Goal: Task Accomplishment & Management: Use online tool/utility

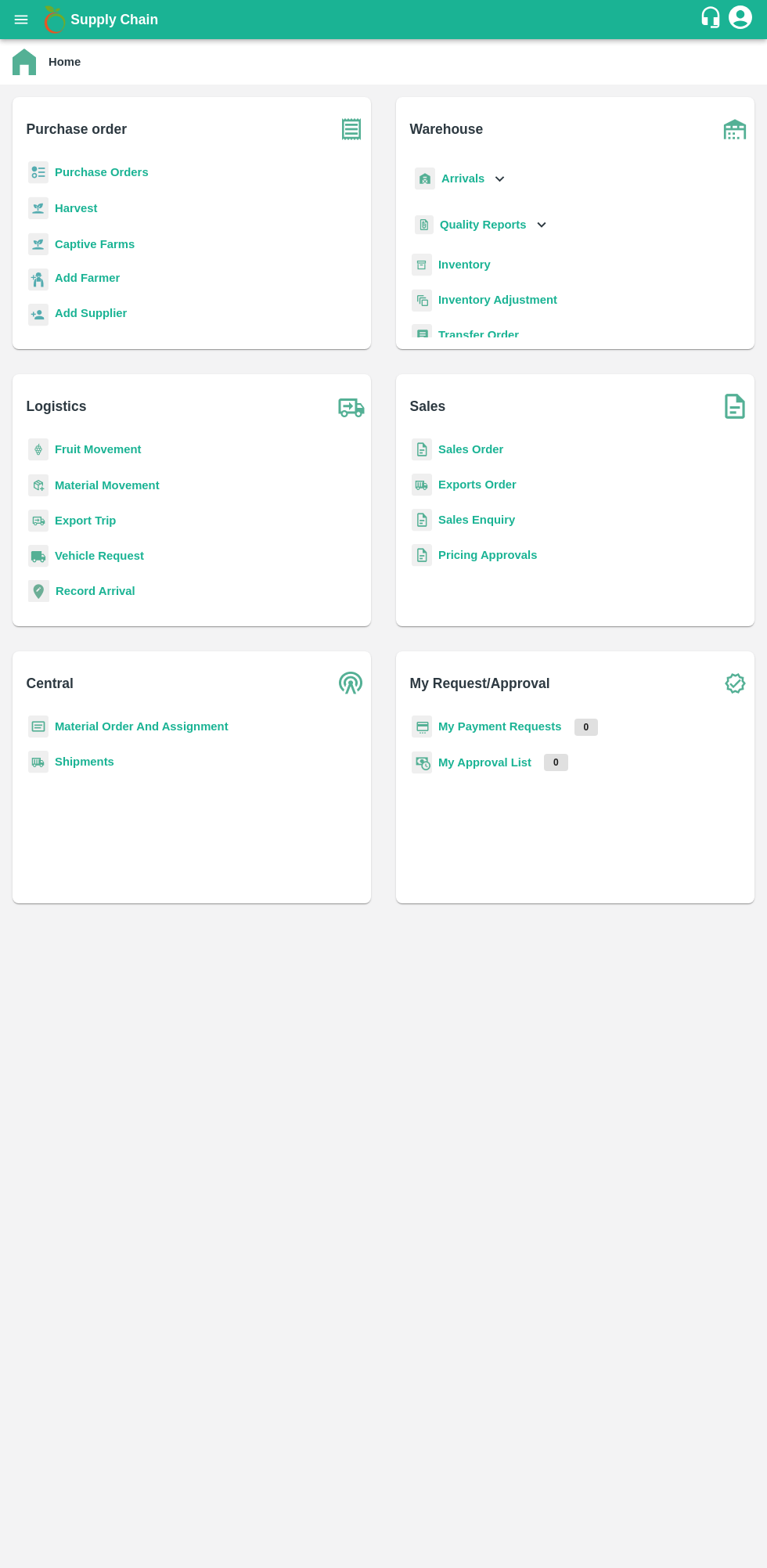
click at [101, 172] on b "Purchase Orders" at bounding box center [102, 171] width 94 height 12
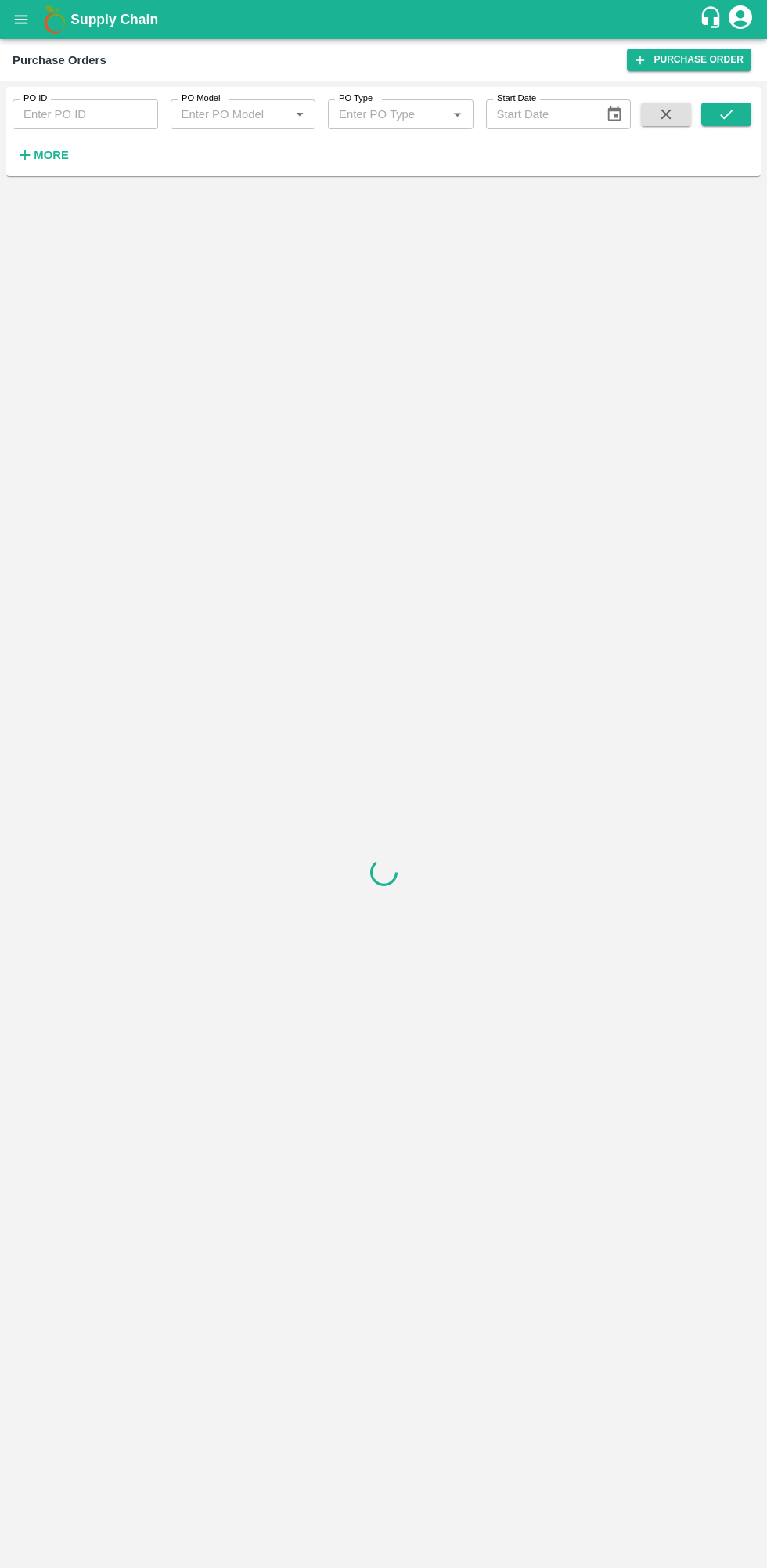
click at [25, 155] on icon "button" at bounding box center [25, 155] width 11 height 11
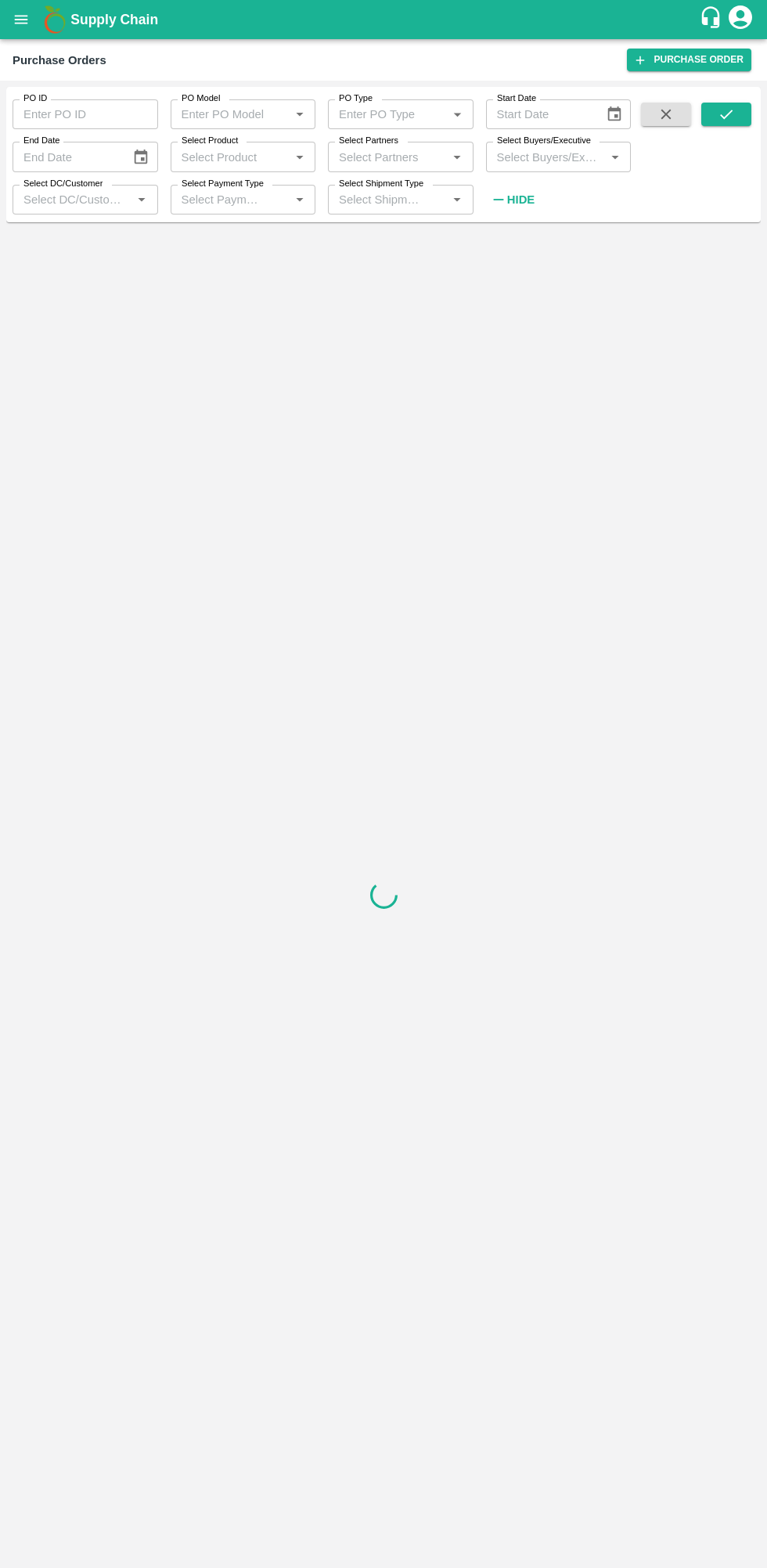
click at [557, 143] on label "Select Buyers/Executive" at bounding box center [544, 141] width 94 height 12
click at [557, 146] on input "Select Buyers/Executive" at bounding box center [546, 156] width 111 height 20
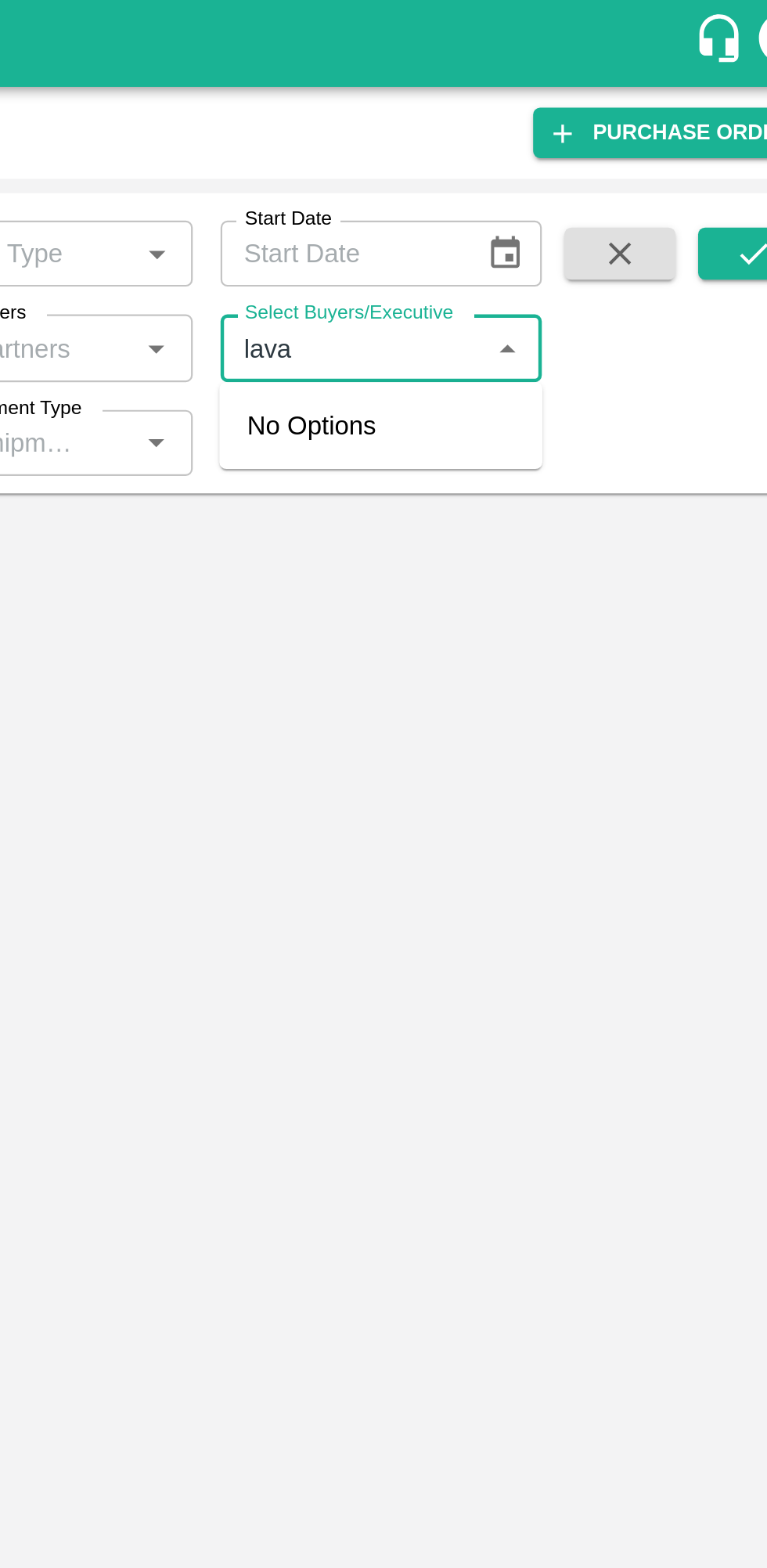
type input "lavan"
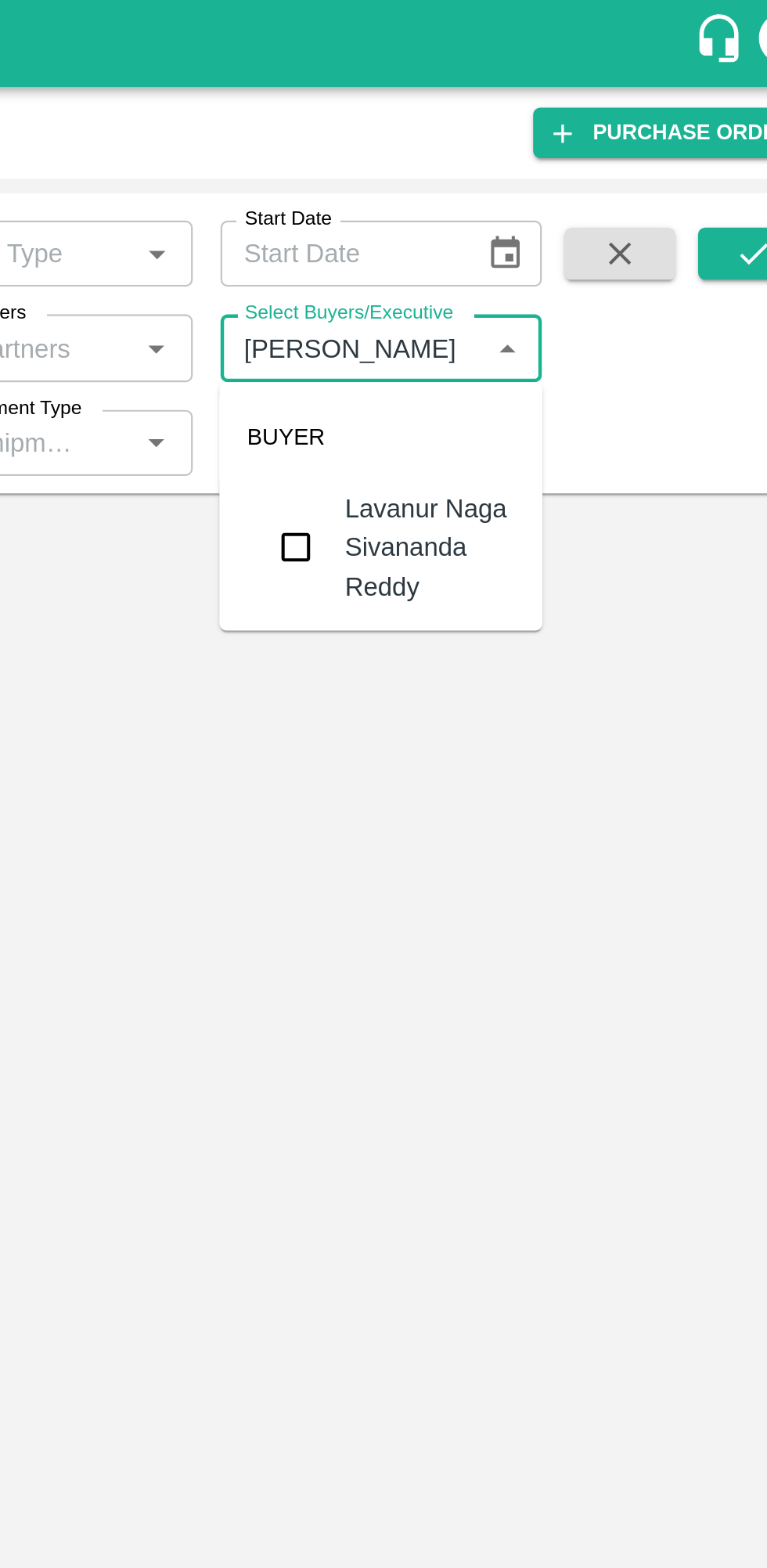
click at [523, 239] on input "checkbox" at bounding box center [519, 247] width 32 height 32
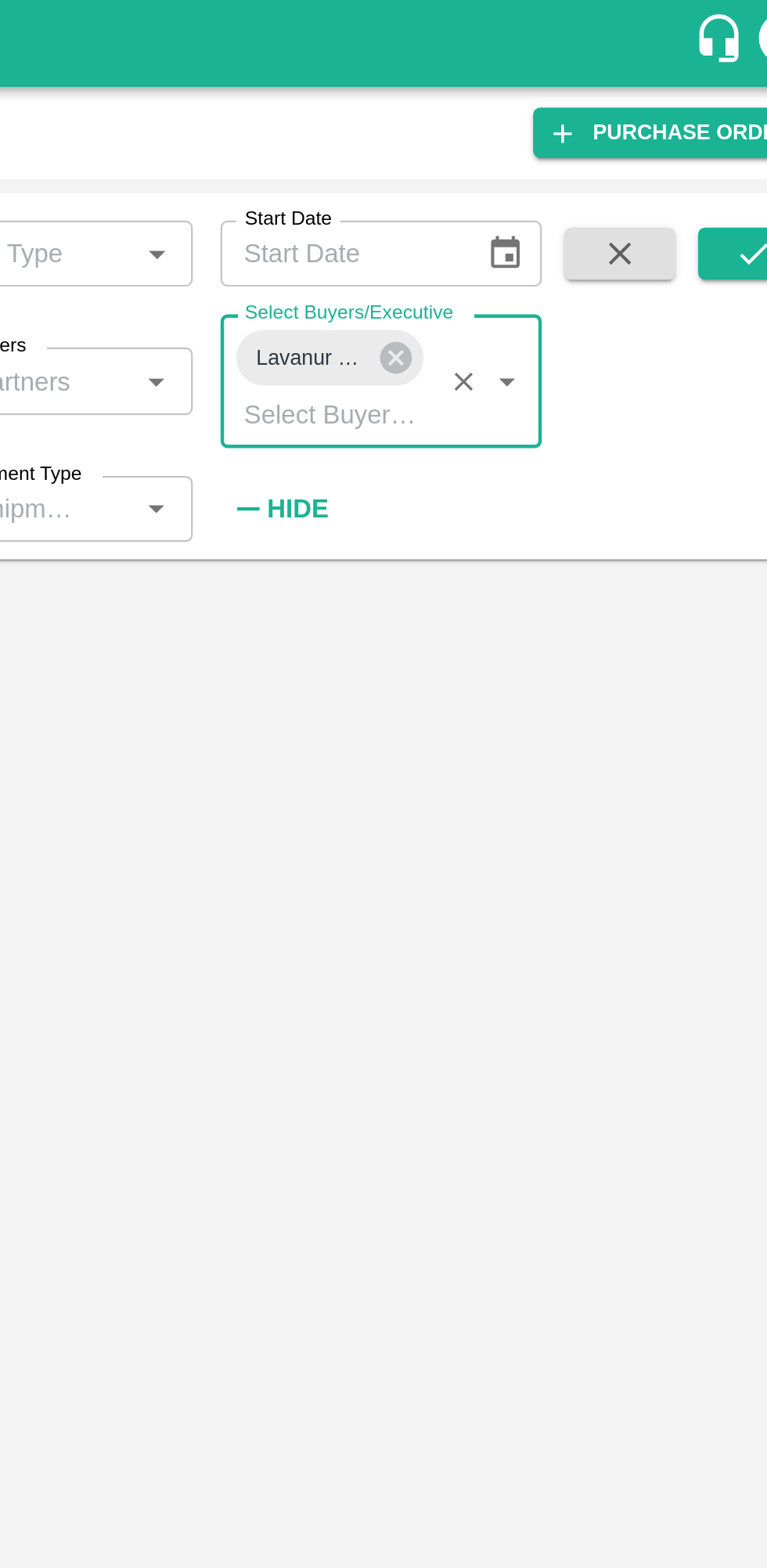
click at [719, 121] on icon "submit" at bounding box center [726, 114] width 17 height 17
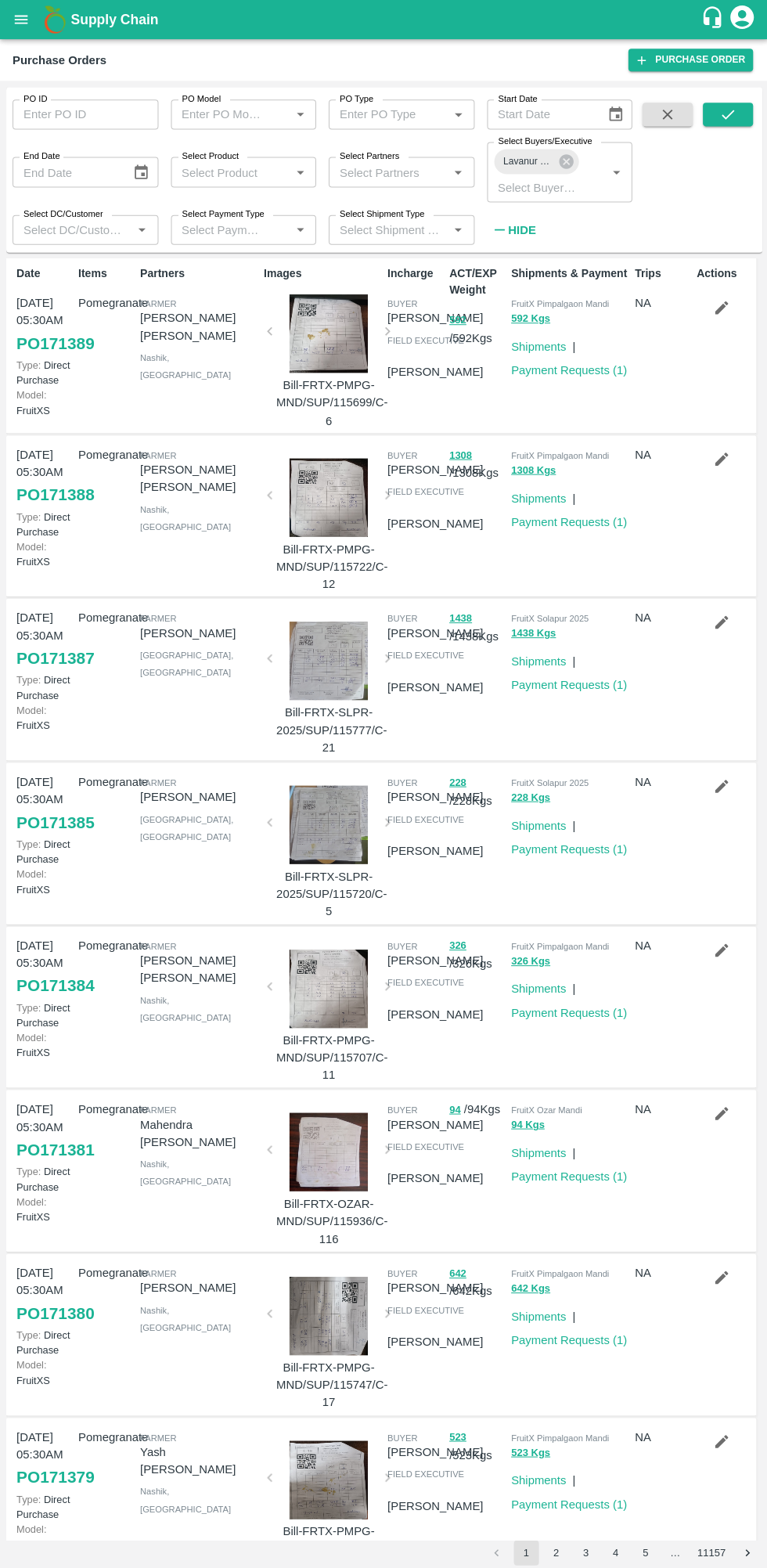
click at [725, 117] on icon "submit" at bounding box center [726, 115] width 12 height 10
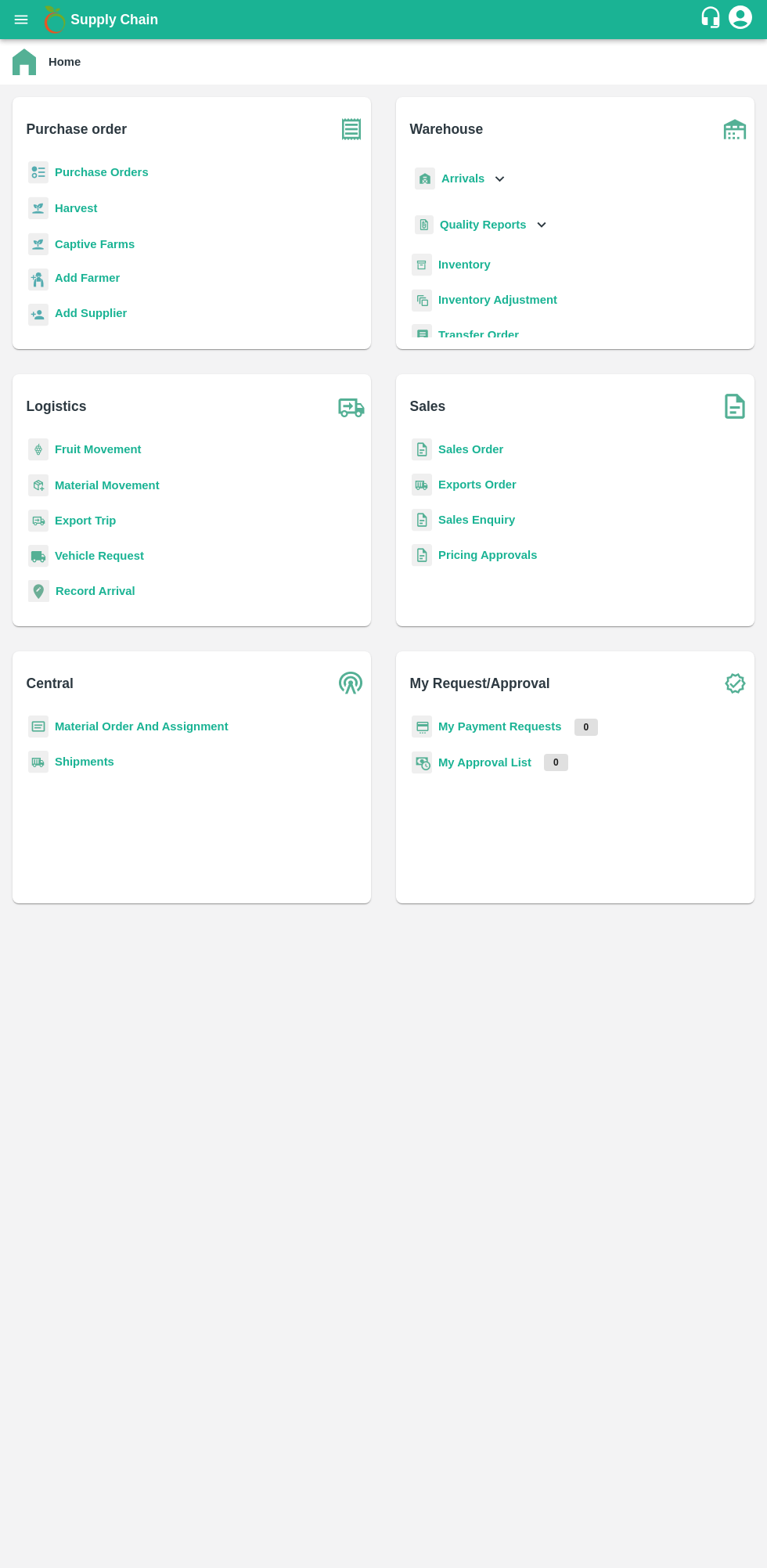
click at [58, 169] on b "Purchase Orders" at bounding box center [102, 171] width 94 height 12
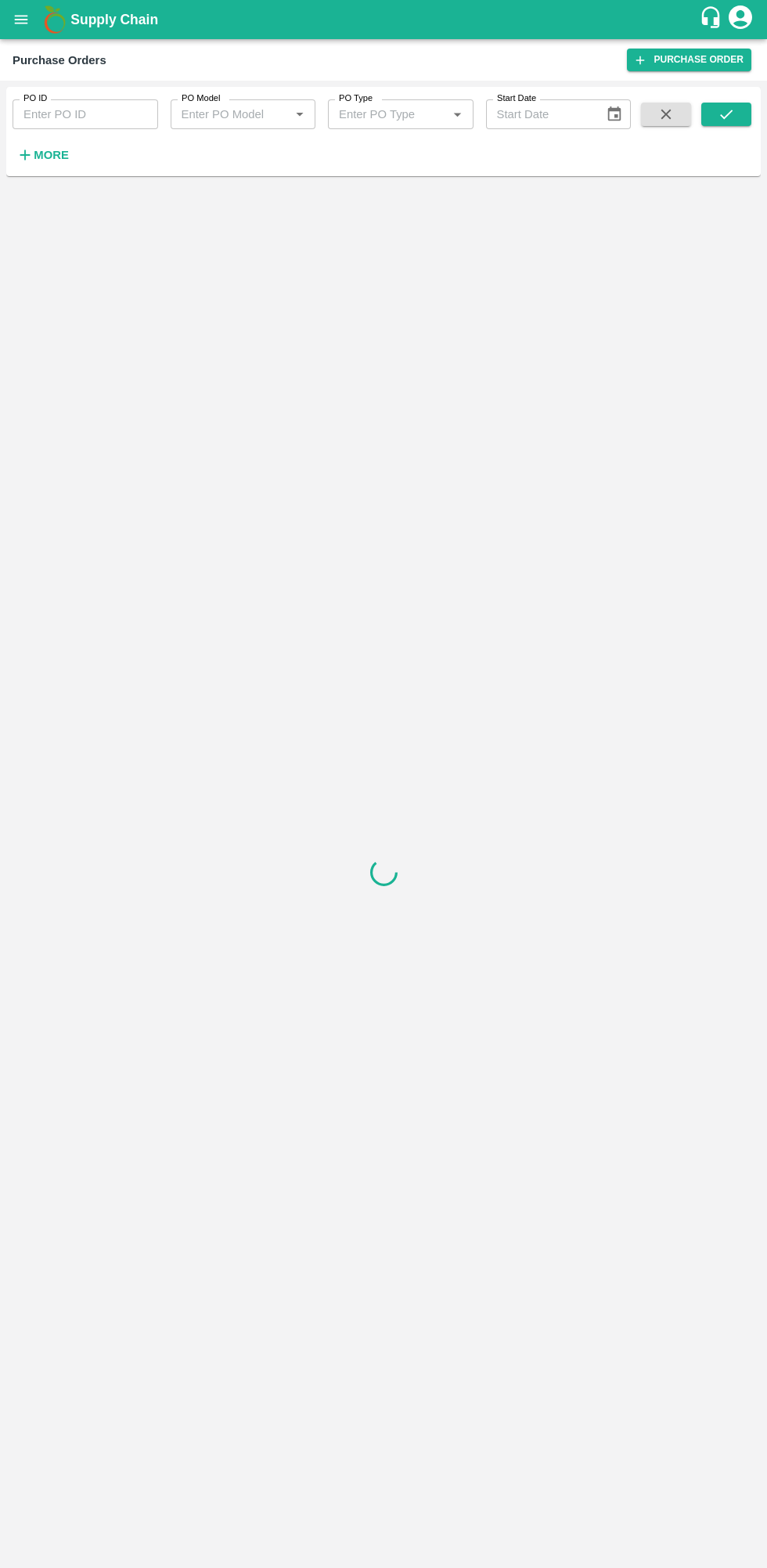
click at [32, 157] on icon "button" at bounding box center [24, 154] width 17 height 17
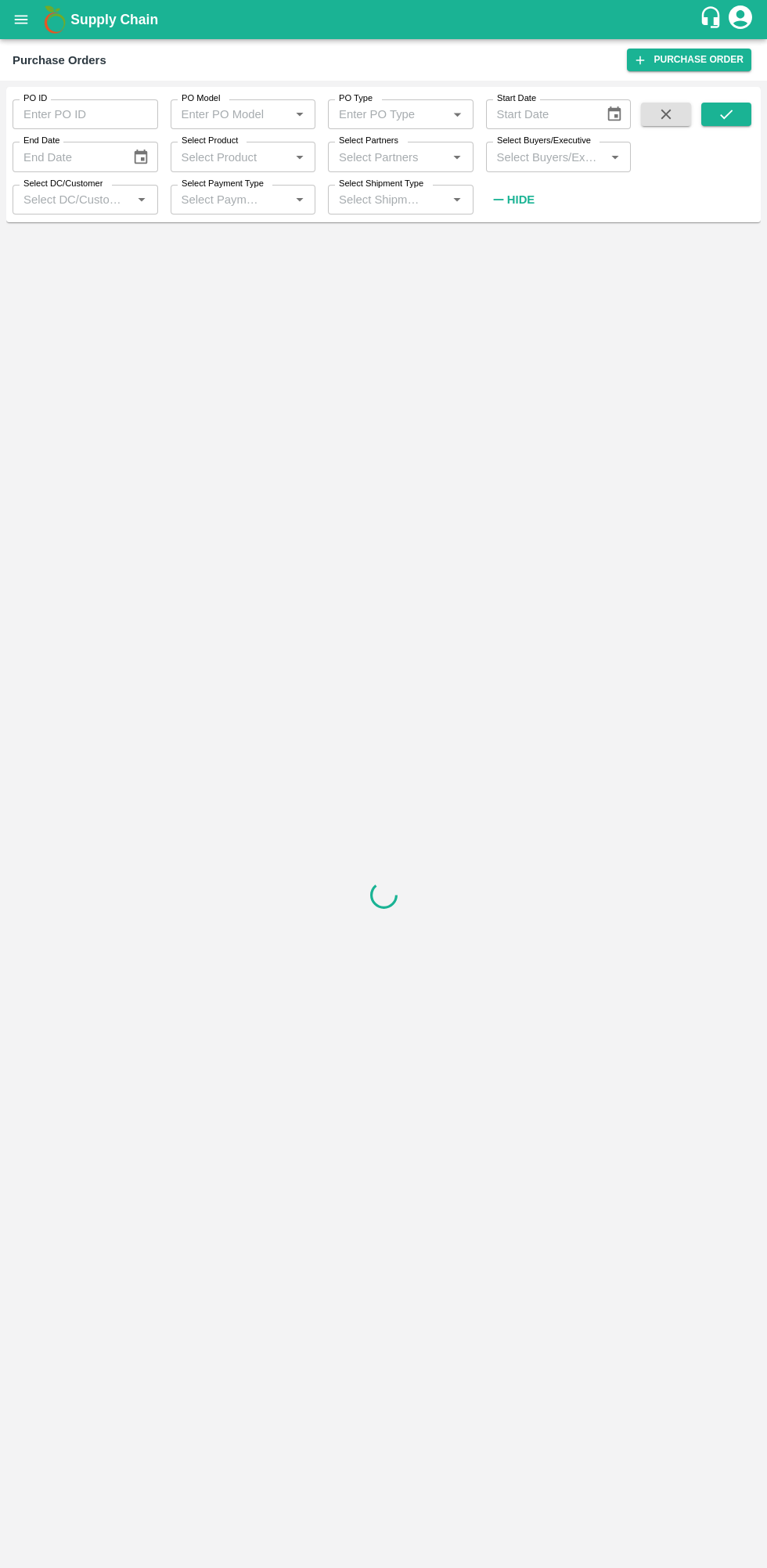
click at [509, 162] on input "Select Buyers/Executive" at bounding box center [546, 156] width 111 height 20
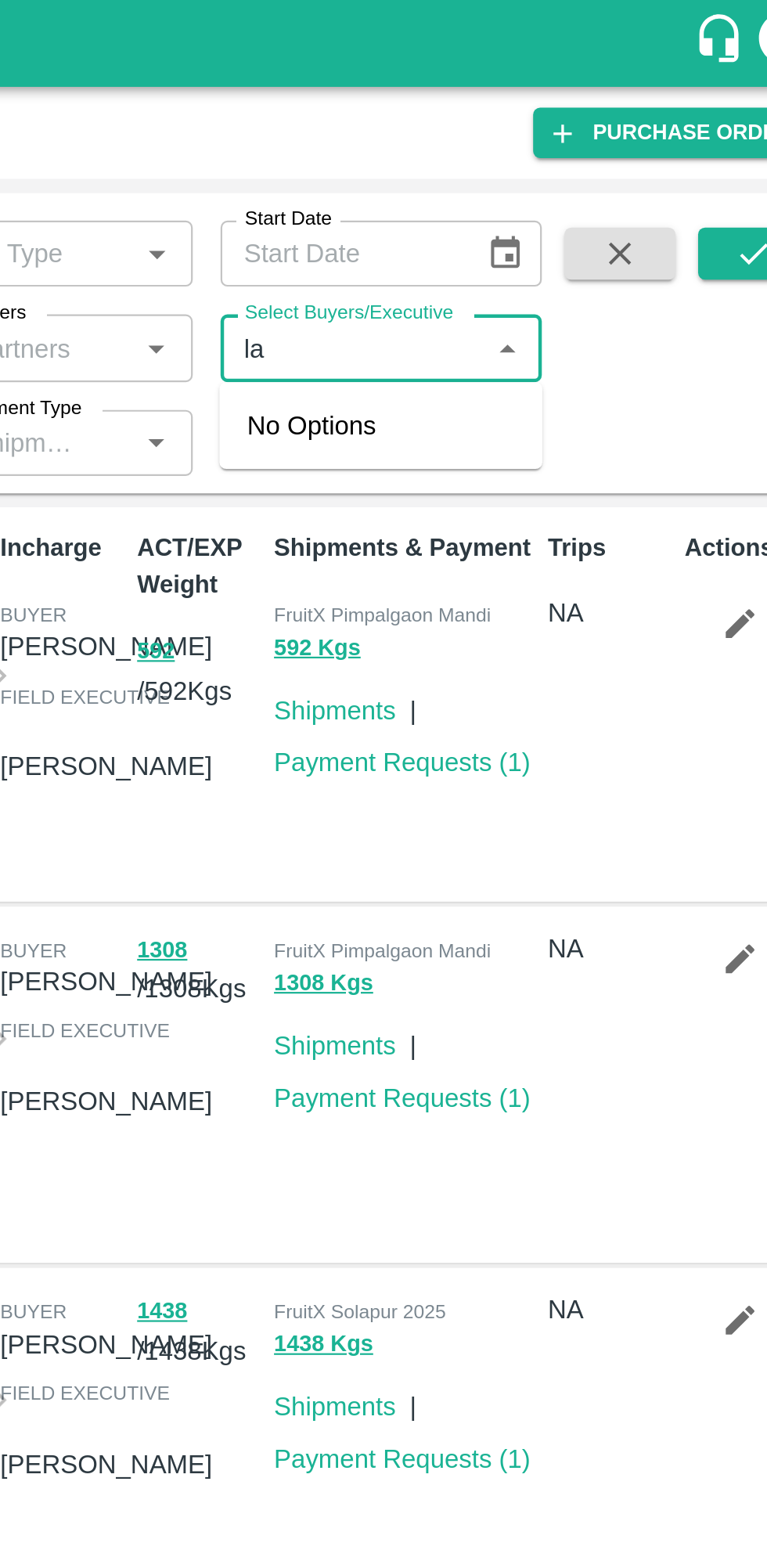
type input "l"
type input "Lava"
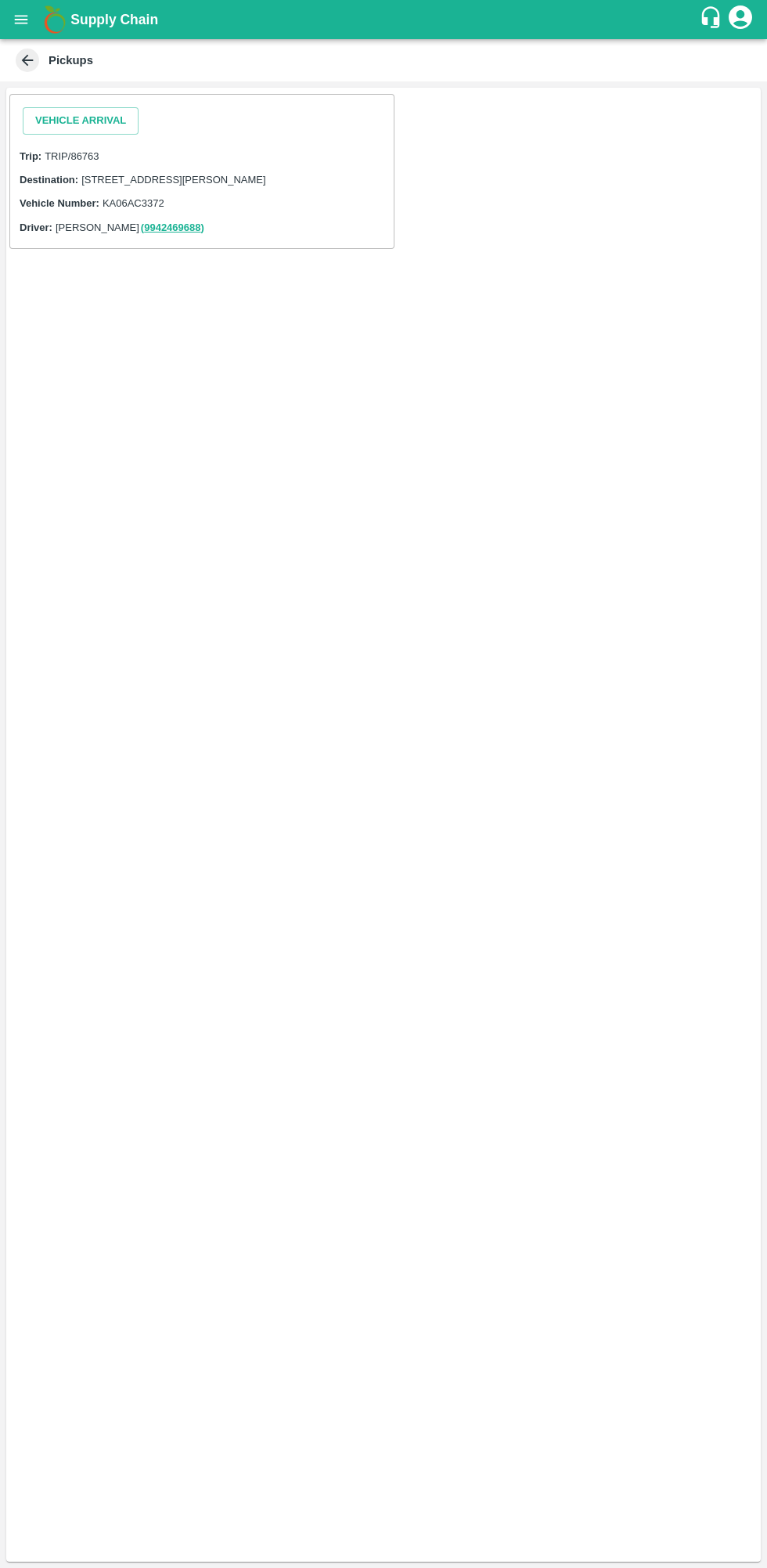
click at [59, 112] on button "Vehicle Arrival" at bounding box center [80, 121] width 116 height 27
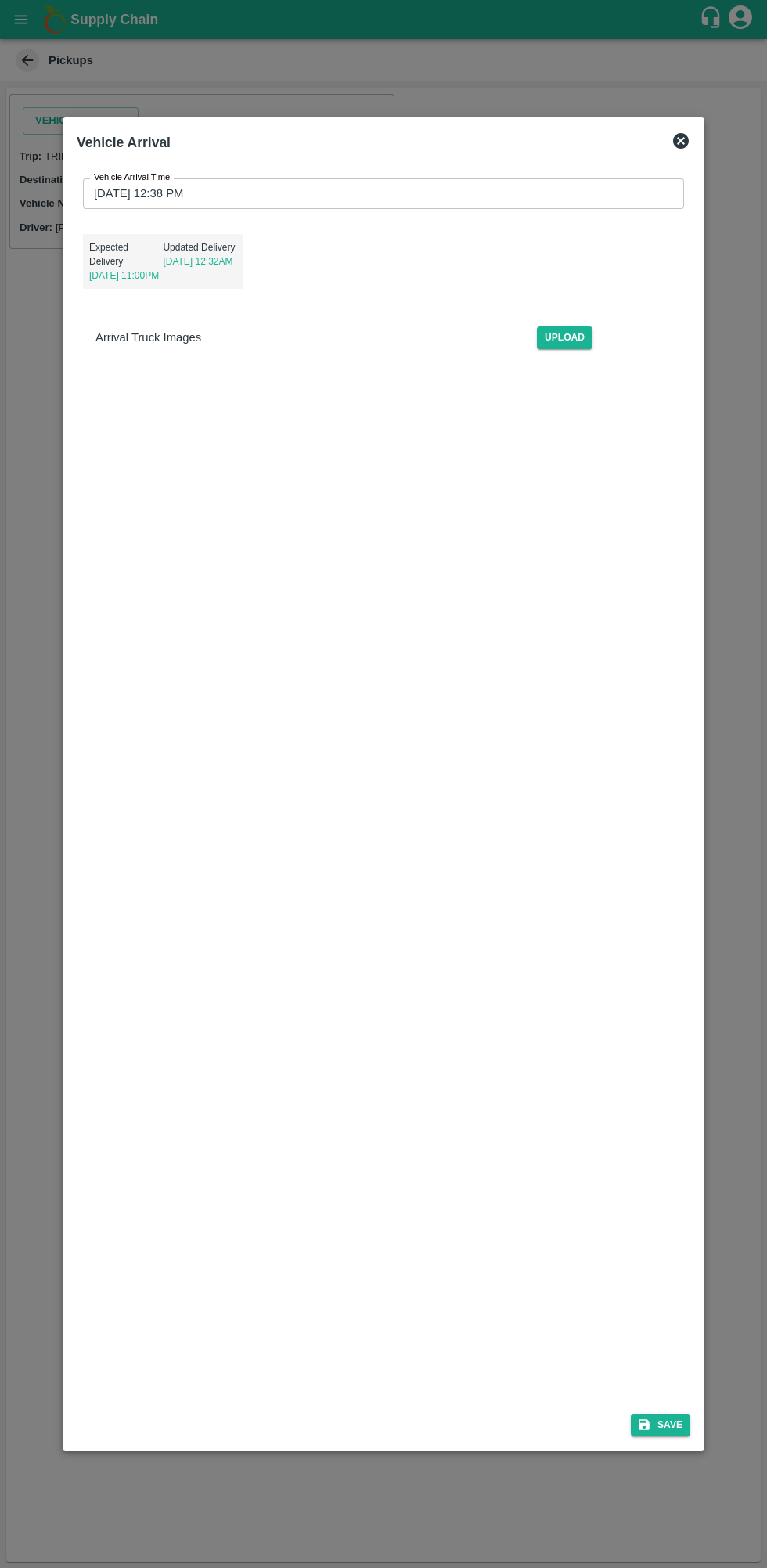
click at [137, 193] on input "[DATE] 12:38 PM" at bounding box center [378, 193] width 590 height 30
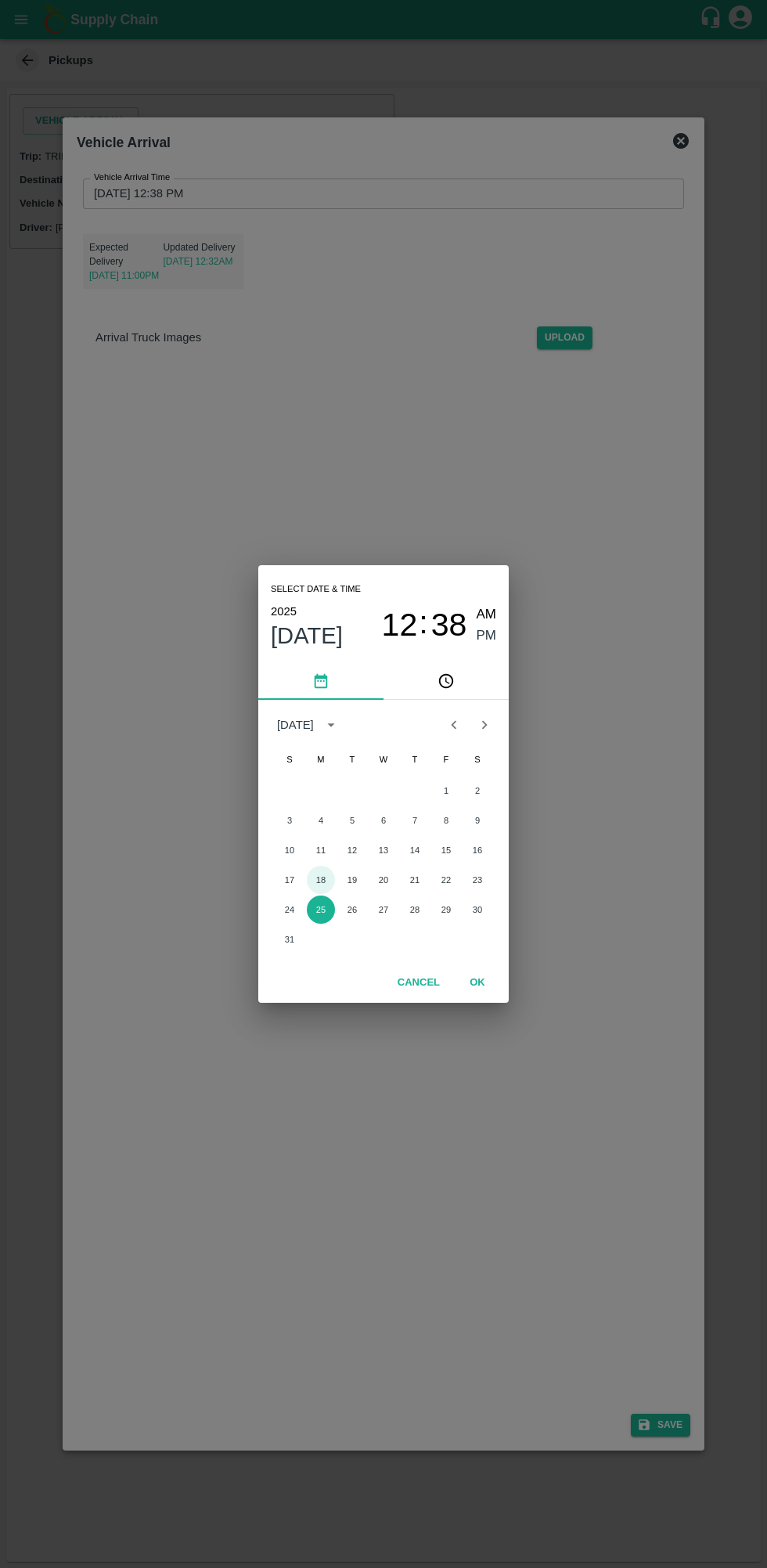
click at [316, 877] on button "18" at bounding box center [321, 880] width 28 height 28
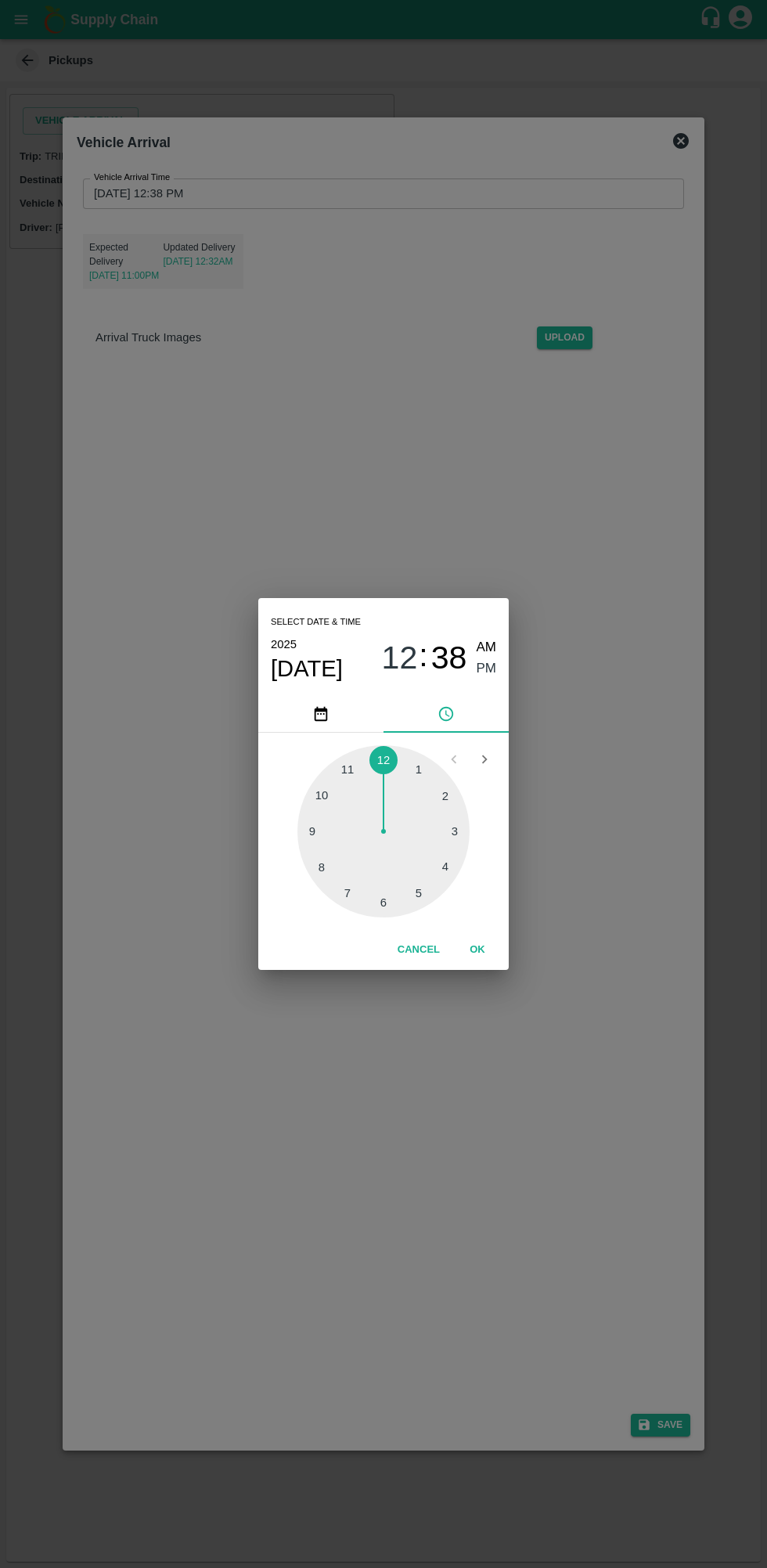
click at [413, 770] on div at bounding box center [383, 831] width 172 height 172
type input "[DATE] 01:04 PM"
click at [486, 669] on span "PM" at bounding box center [487, 669] width 20 height 21
click at [487, 704] on button "pick time" at bounding box center [445, 714] width 125 height 37
click at [486, 669] on span "PM" at bounding box center [487, 669] width 20 height 21
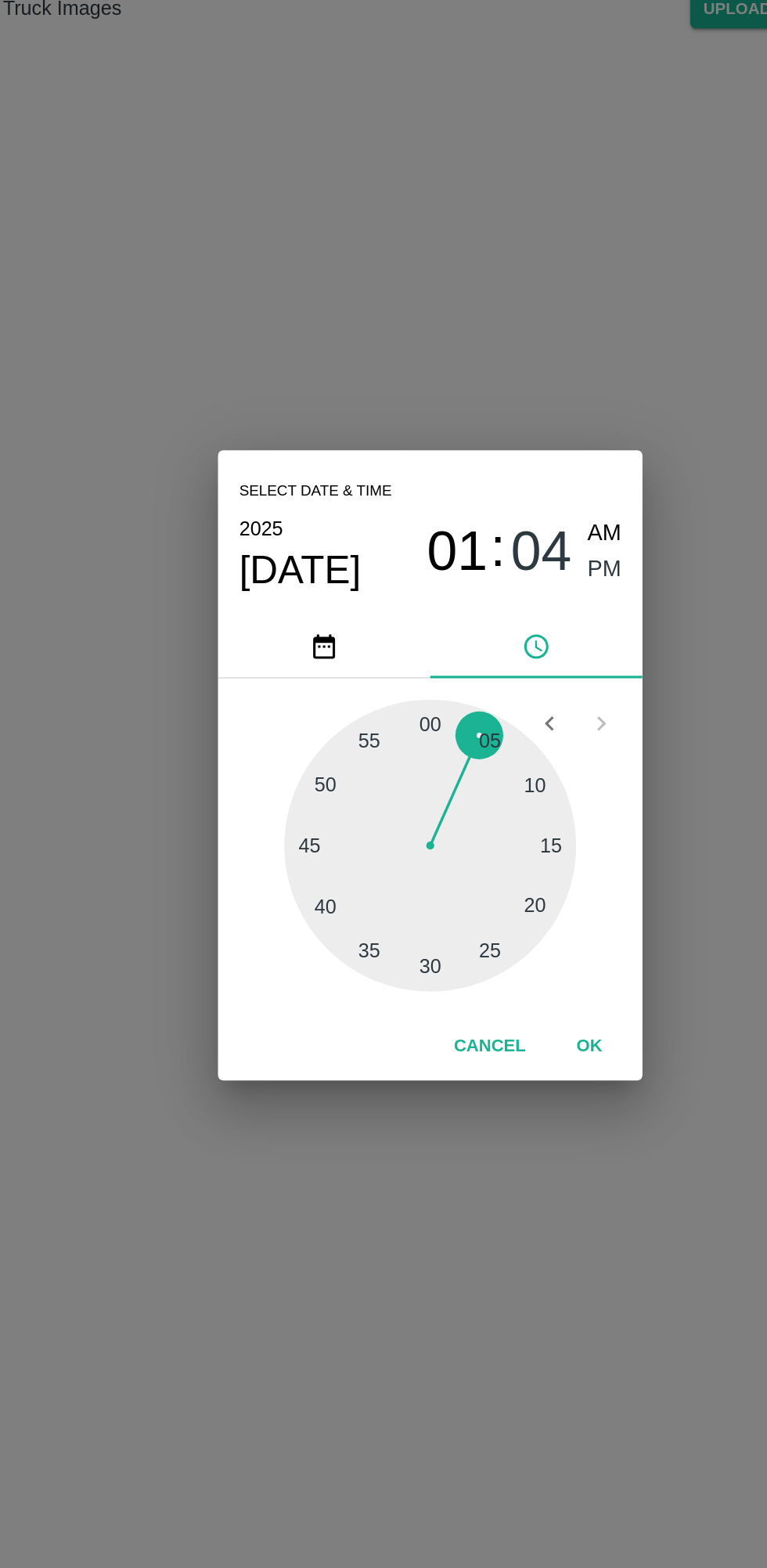
click at [483, 671] on span "PM" at bounding box center [487, 669] width 20 height 21
click at [478, 950] on button "OK" at bounding box center [478, 950] width 50 height 27
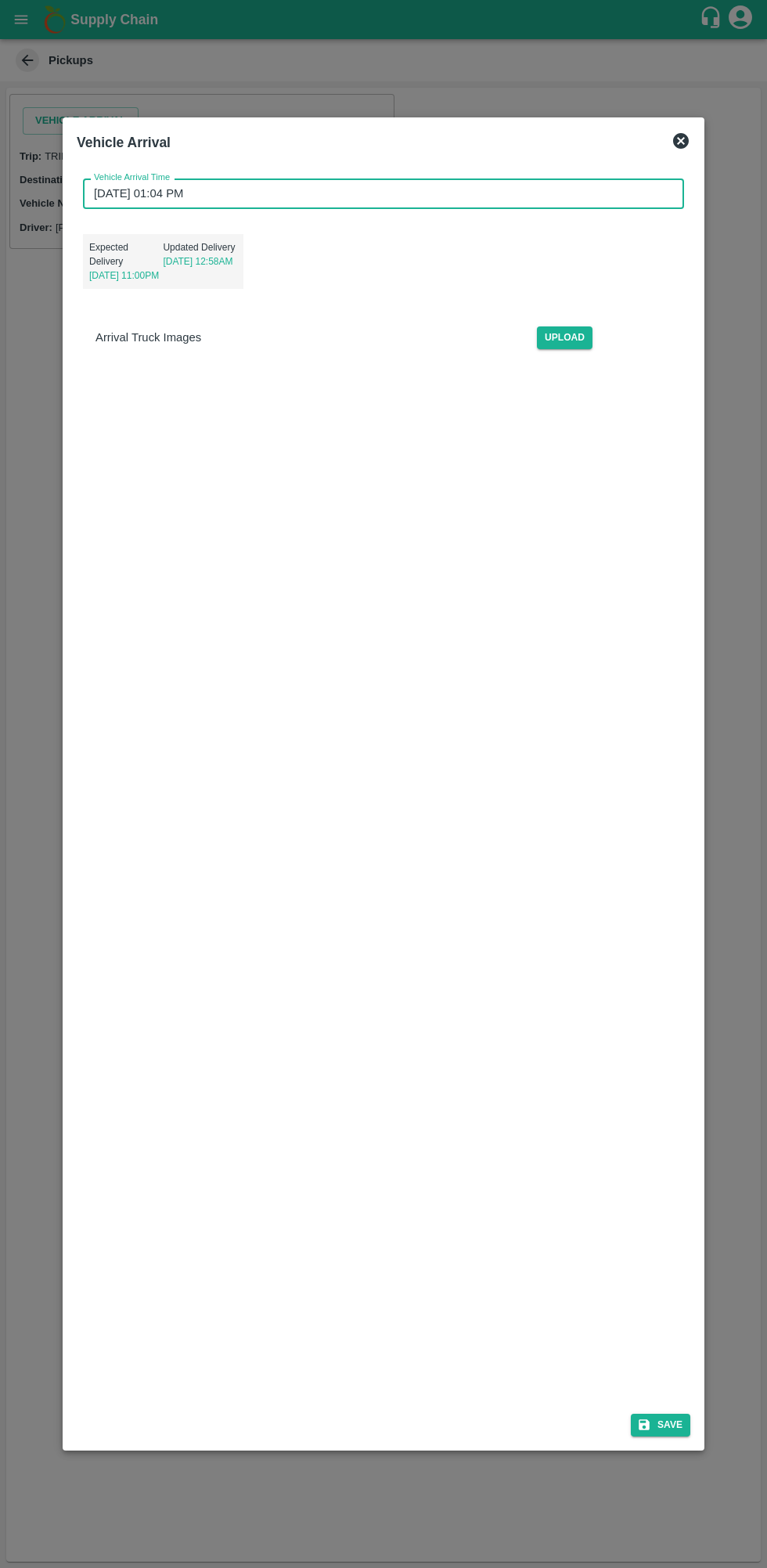
click at [676, 1433] on button "Save" at bounding box center [660, 1425] width 60 height 23
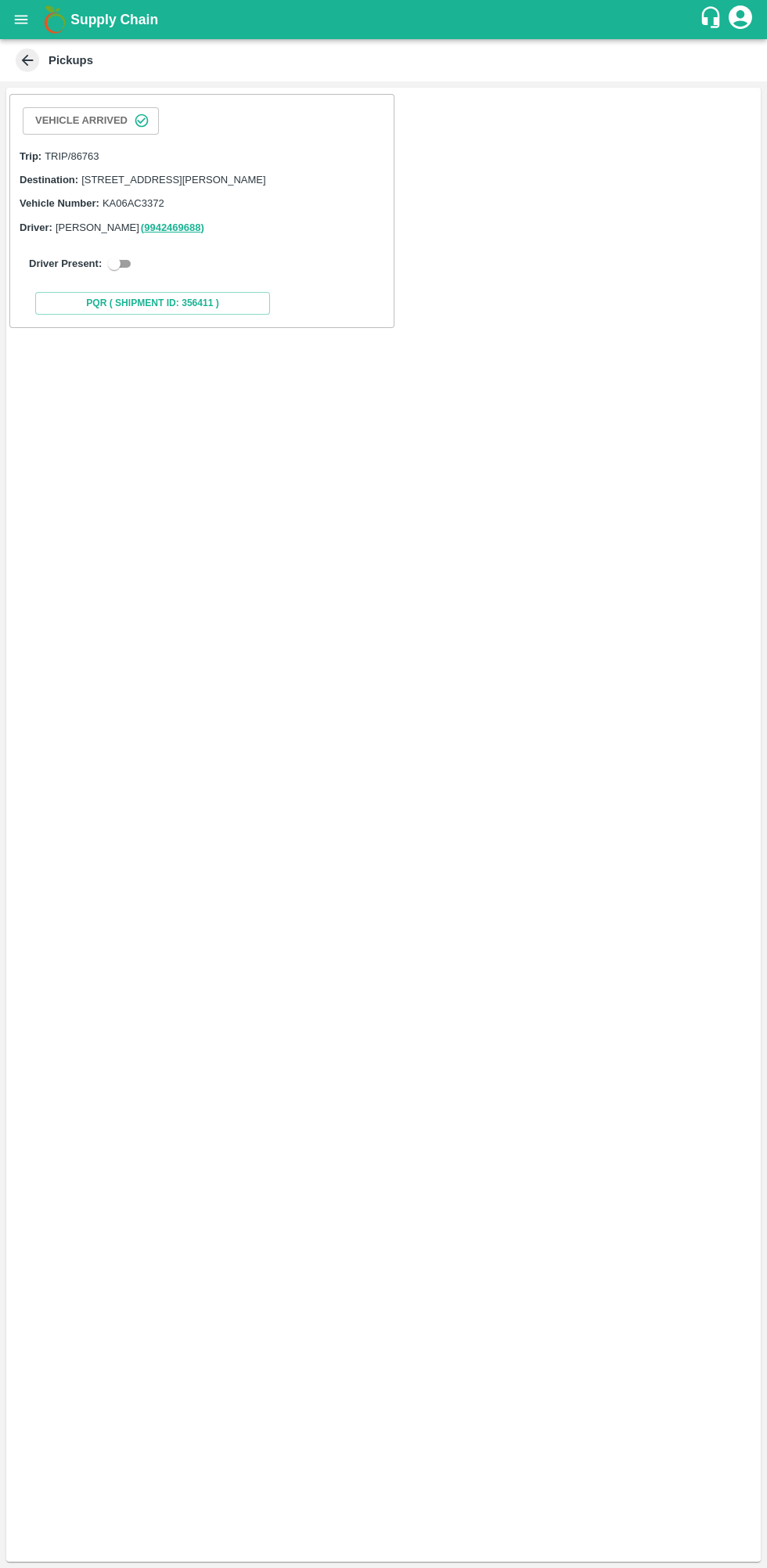
click at [121, 273] on input "checkbox" at bounding box center [114, 264] width 57 height 19
checkbox input "true"
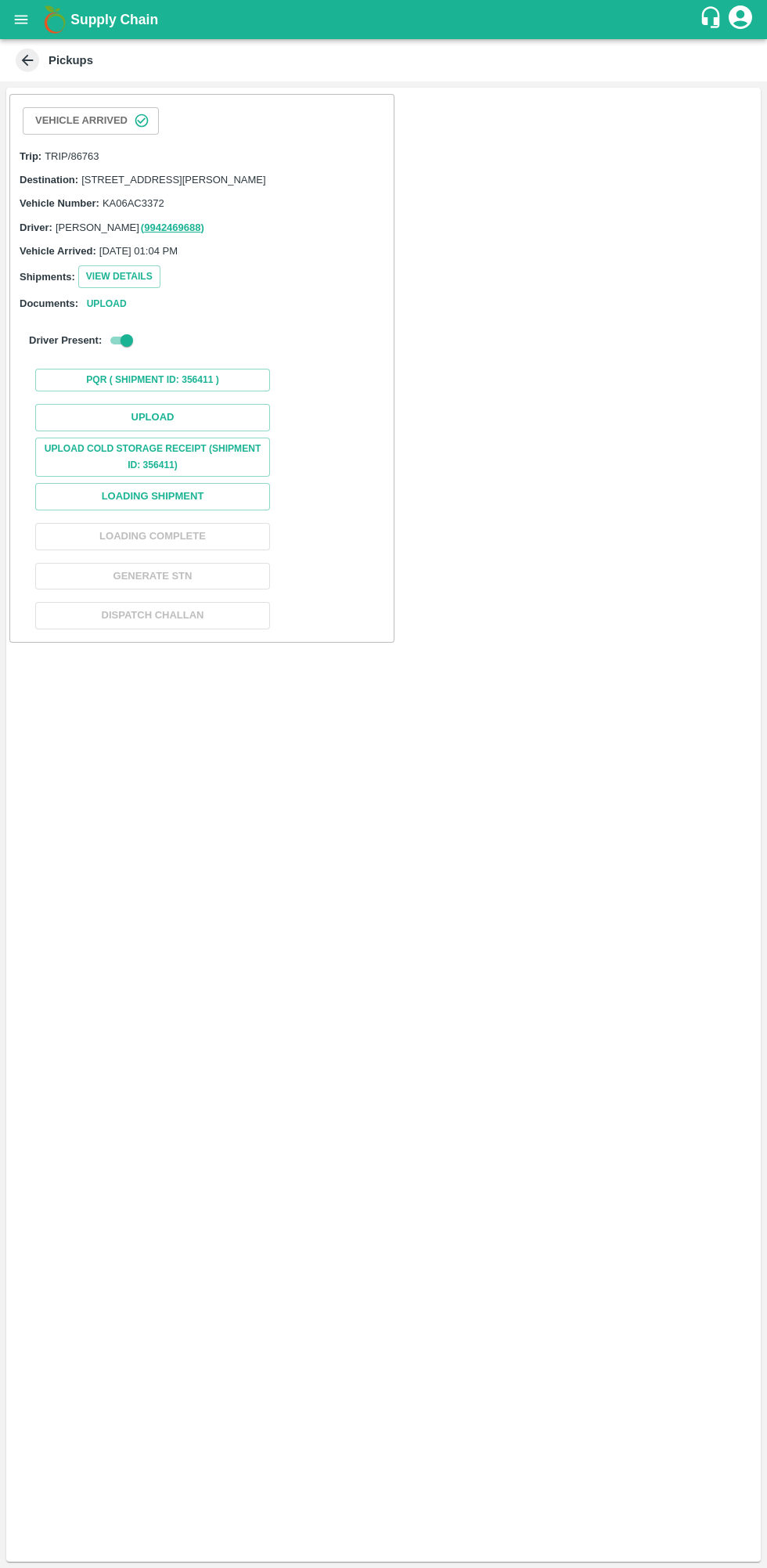
click at [111, 431] on button "Upload" at bounding box center [153, 418] width 234 height 27
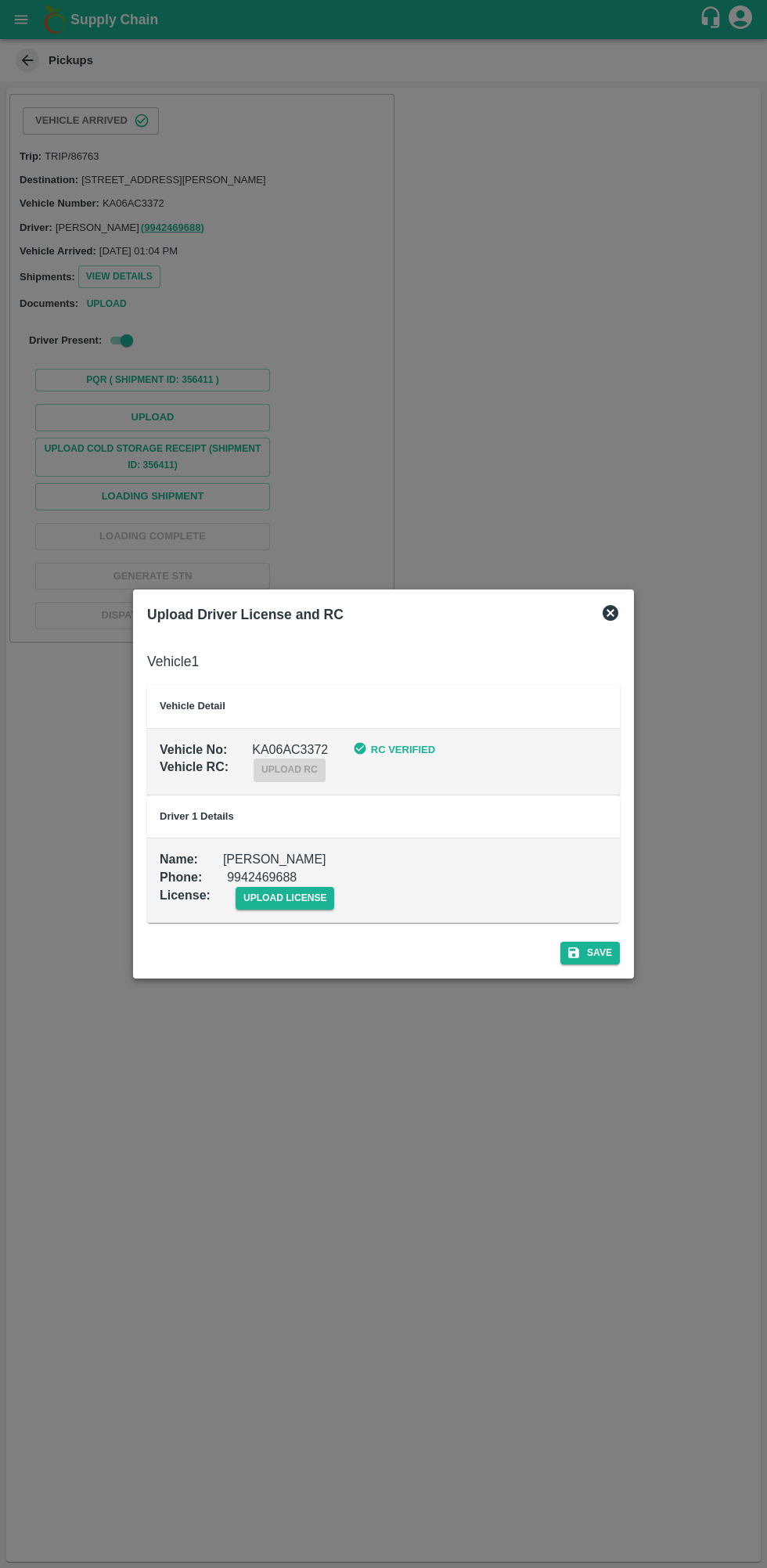
click at [283, 904] on span "upload license" at bounding box center [284, 898] width 99 height 23
click at [0, 0] on input "upload license" at bounding box center [0, 0] width 0 height 0
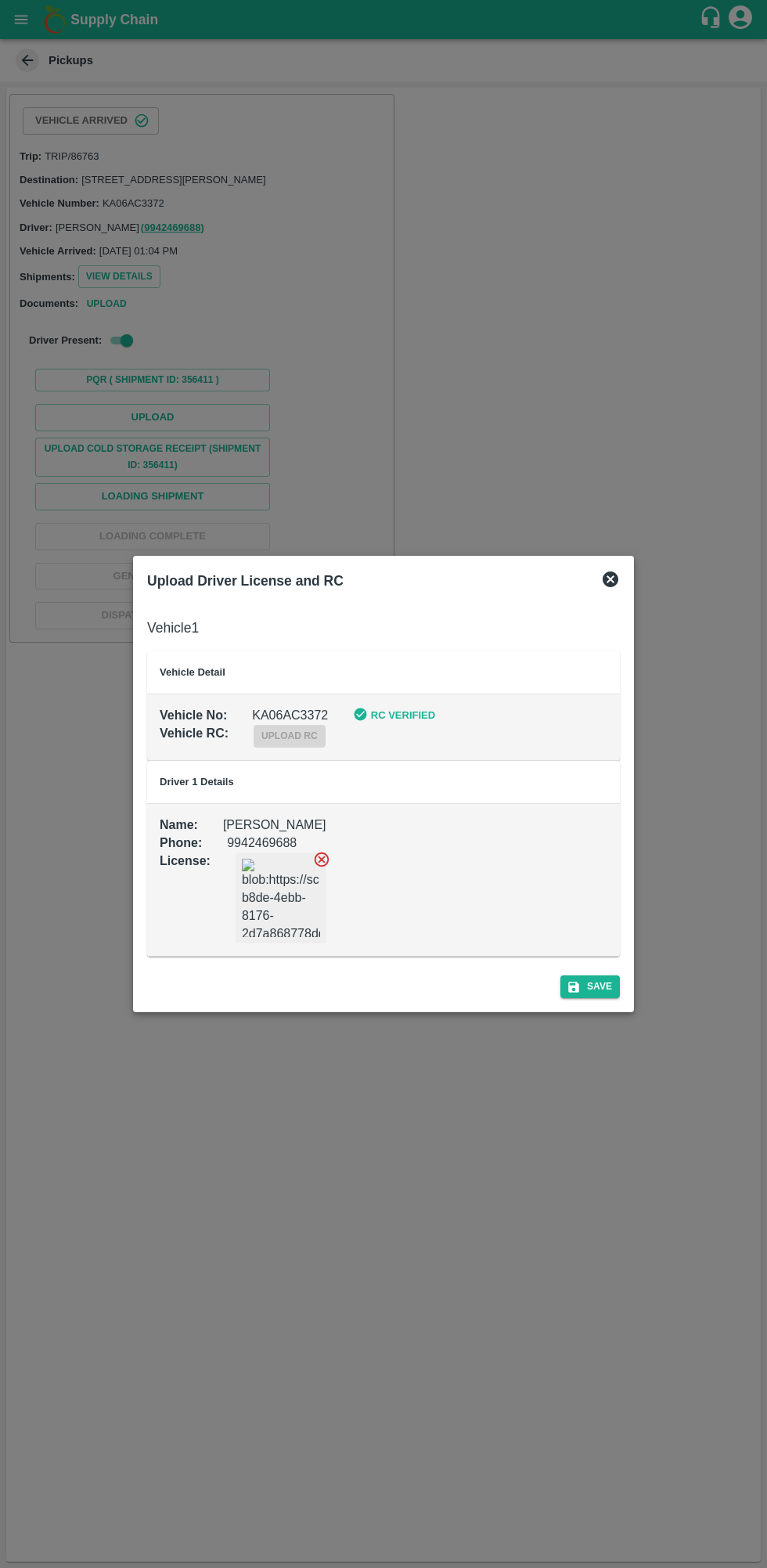
click at [596, 991] on button "Save" at bounding box center [590, 987] width 60 height 23
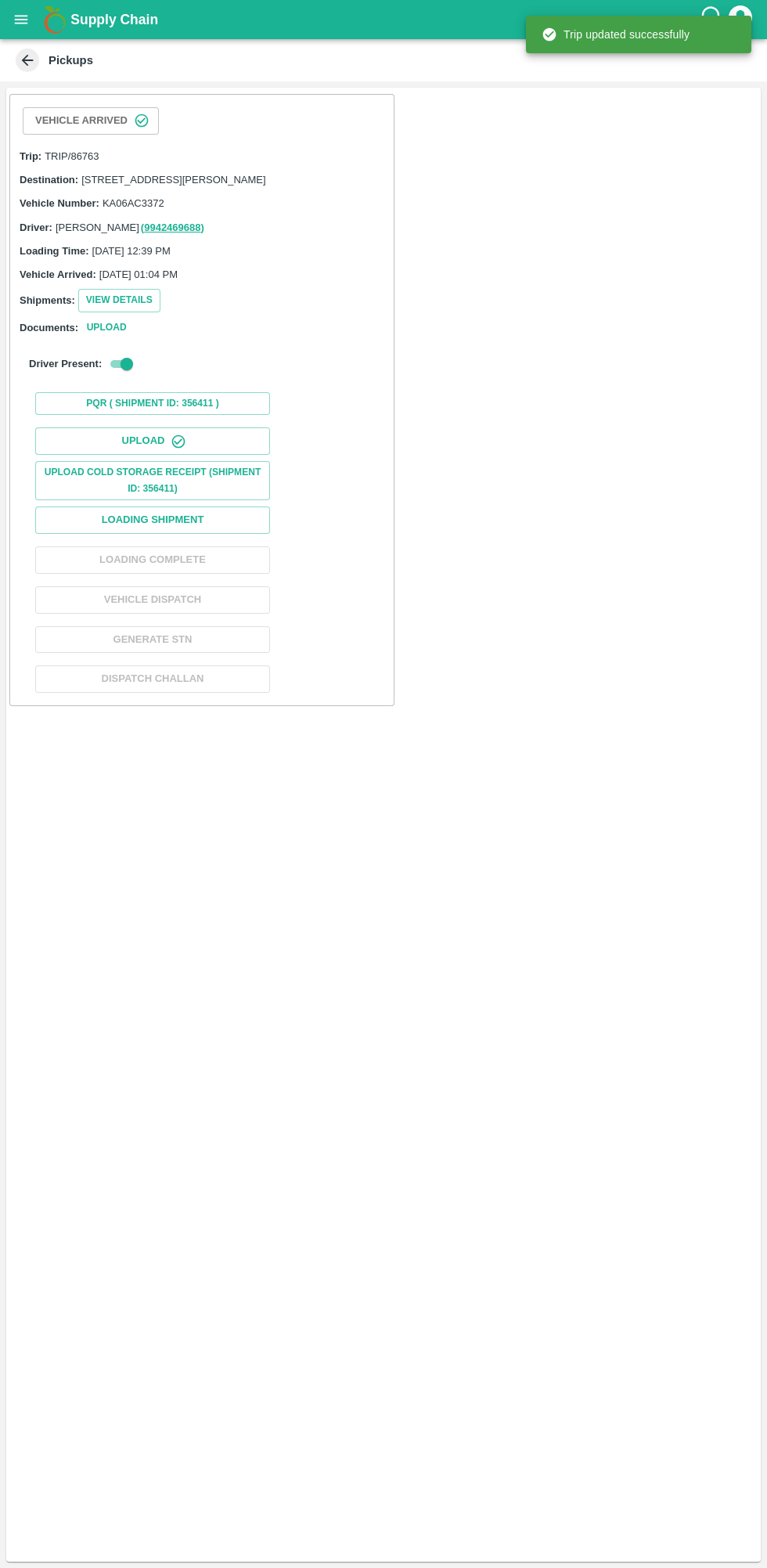
click at [112, 490] on button "Upload Cold Storage Receipt (SHIPMENT ID: 356411)" at bounding box center [153, 480] width 234 height 39
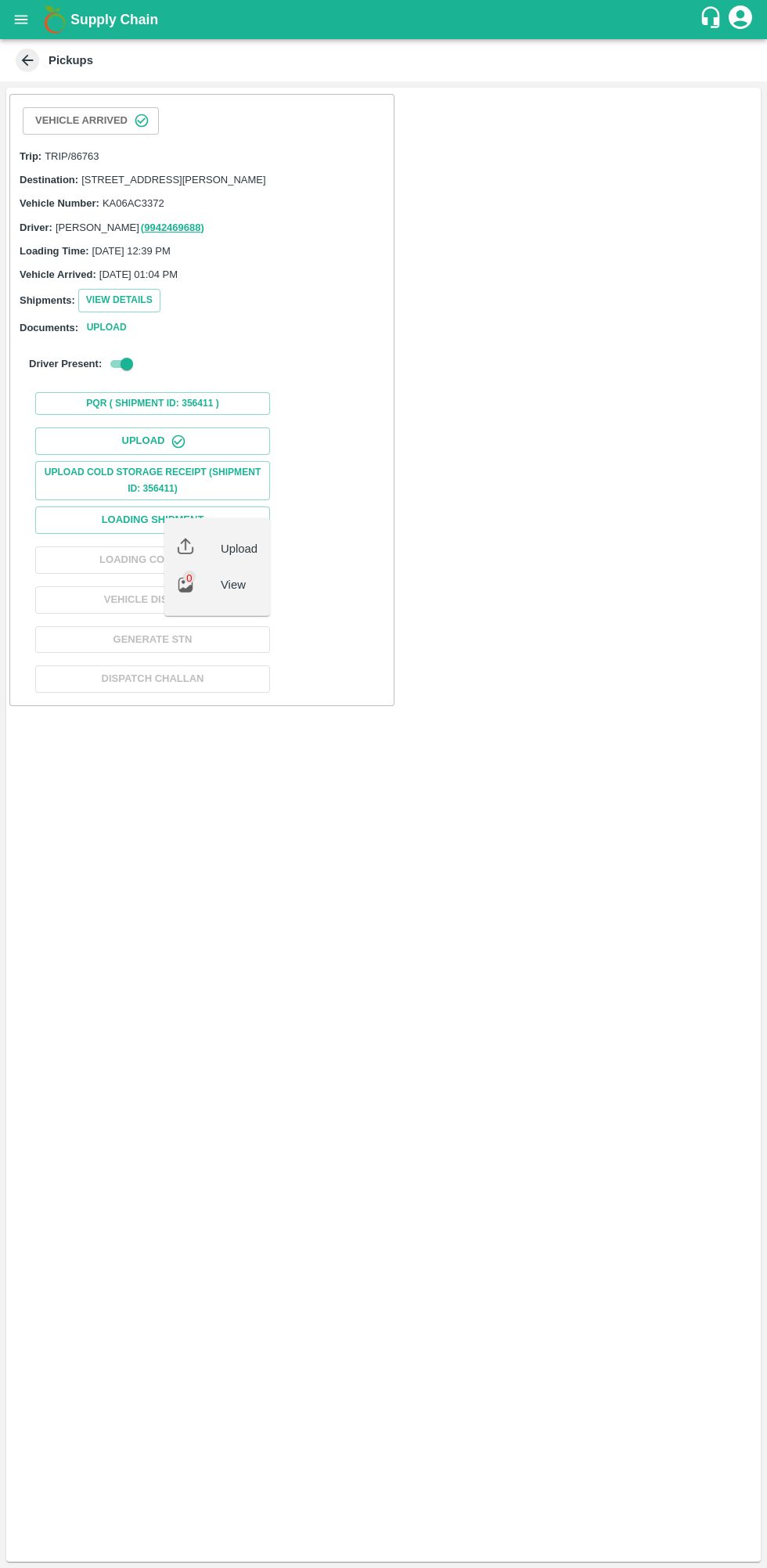
click at [448, 1168] on div "Vehicle Arrived Trip: TRIP/86763 Destination: TC/73, [PERSON_NAME] FRUITS MARKE…" at bounding box center [383, 824] width 754 height 1474
click at [77, 534] on button "Loading Shipment" at bounding box center [153, 520] width 234 height 27
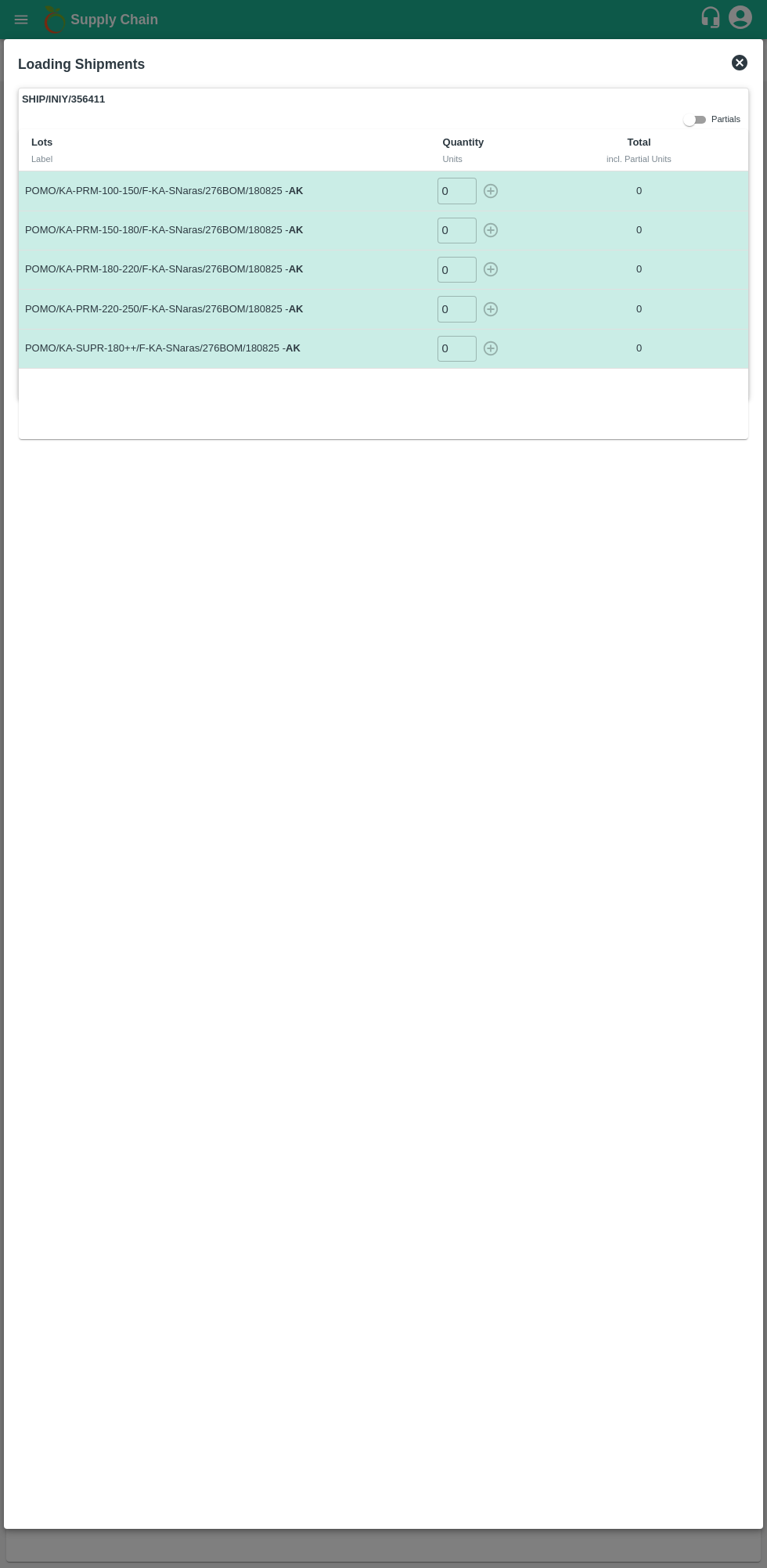
click at [458, 191] on input "0" at bounding box center [457, 191] width 39 height 26
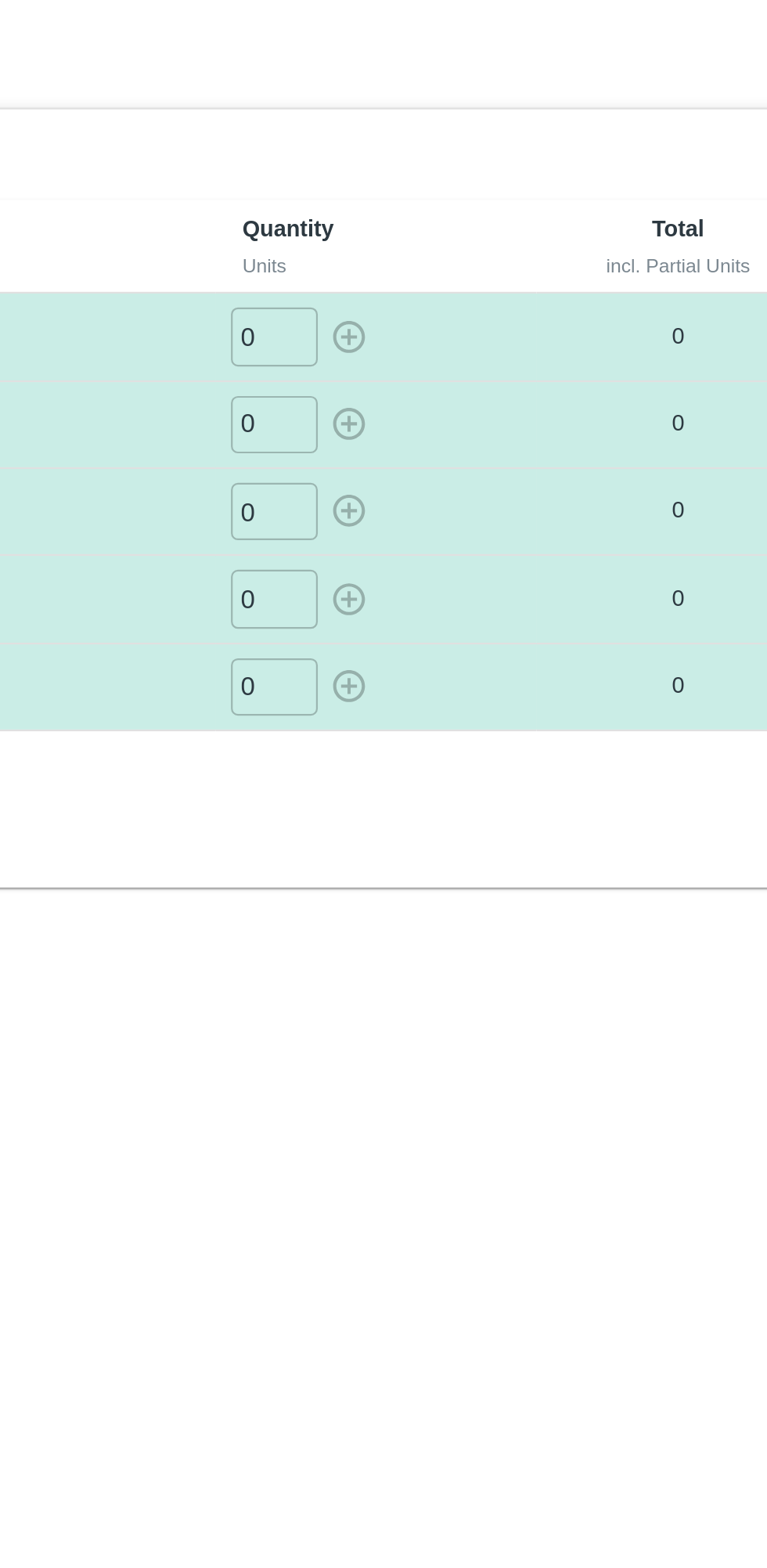
click at [460, 188] on input "0" at bounding box center [457, 191] width 39 height 26
click at [443, 194] on input "0" at bounding box center [457, 191] width 39 height 26
click at [461, 187] on input "1070" at bounding box center [457, 191] width 39 height 26
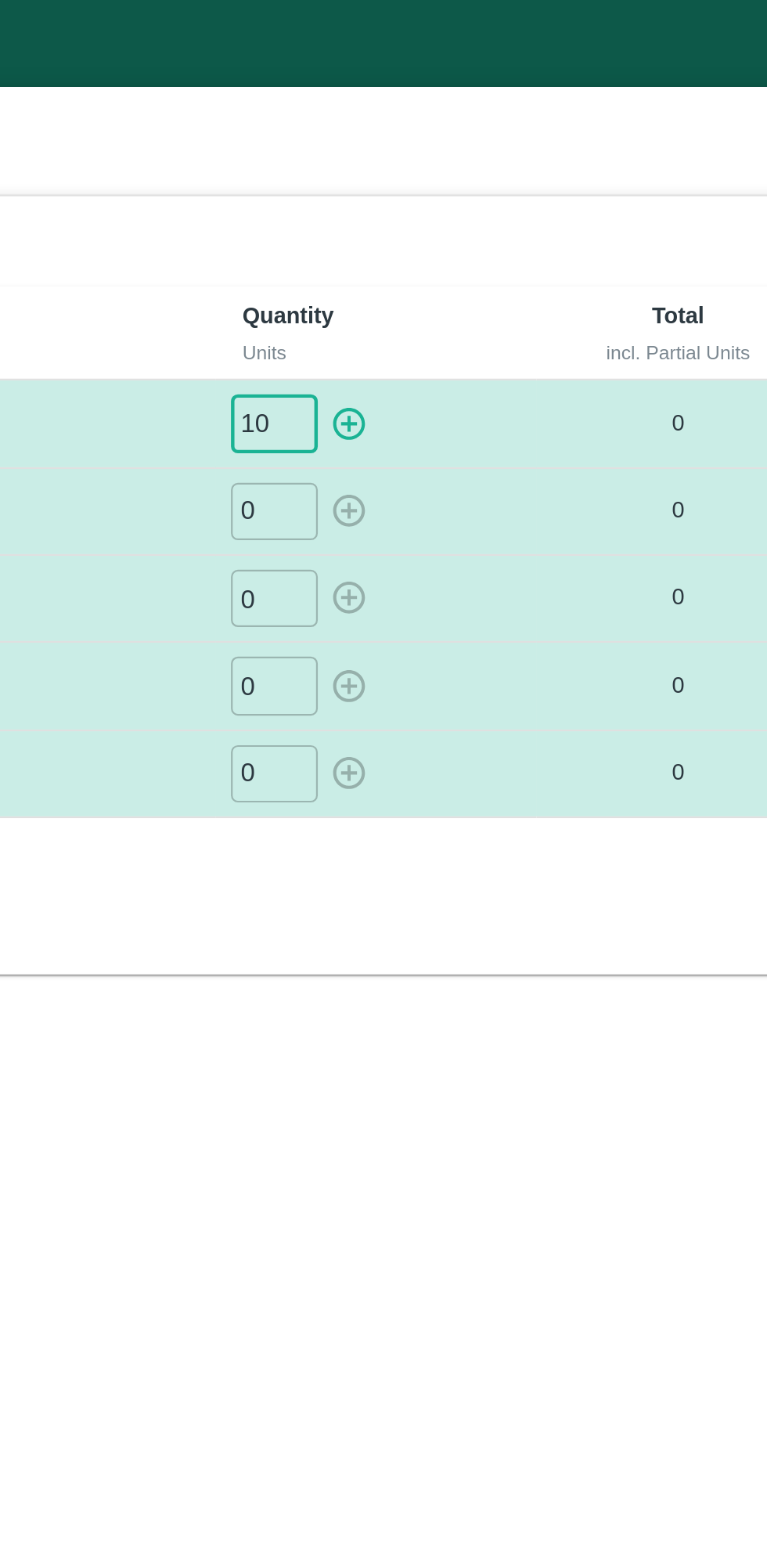
type input "0"
click at [452, 185] on input "0" at bounding box center [457, 191] width 39 height 26
click at [499, 192] on icon "button" at bounding box center [490, 191] width 17 height 17
type input "0"
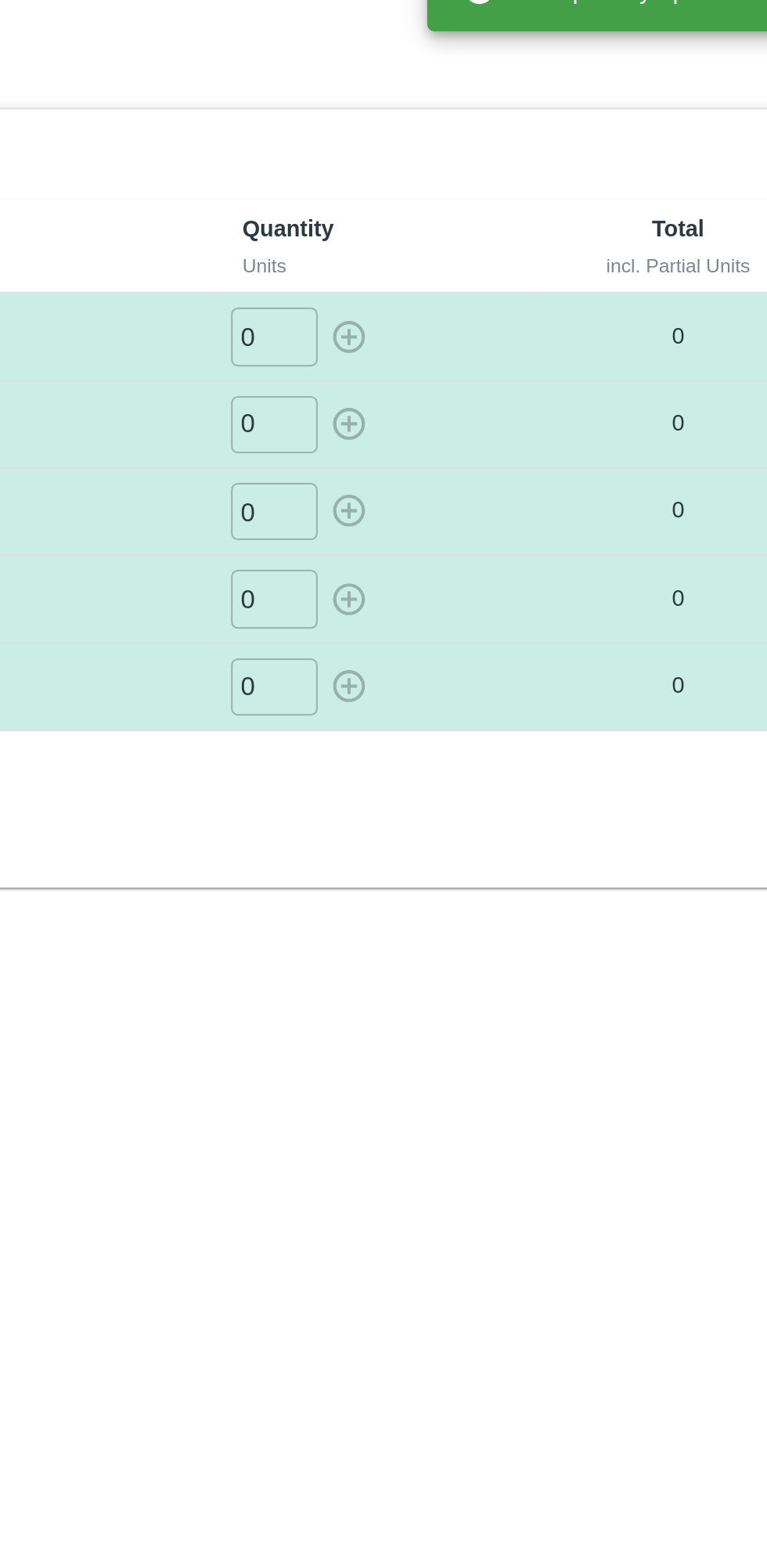
click at [461, 233] on input "0" at bounding box center [457, 230] width 39 height 26
click at [458, 235] on input "0" at bounding box center [457, 230] width 39 height 26
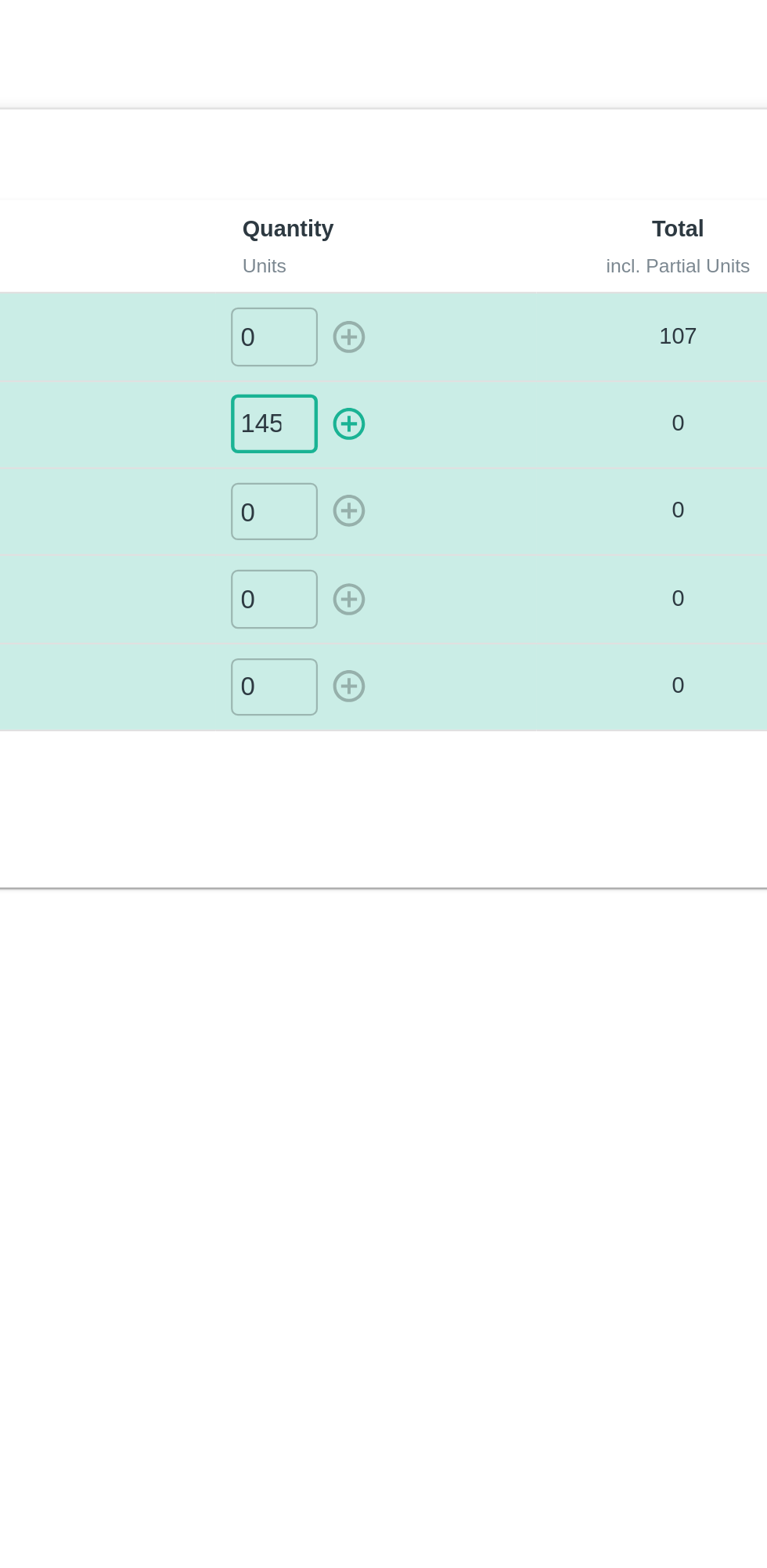
click at [493, 233] on icon "button" at bounding box center [490, 230] width 17 height 17
type input "0"
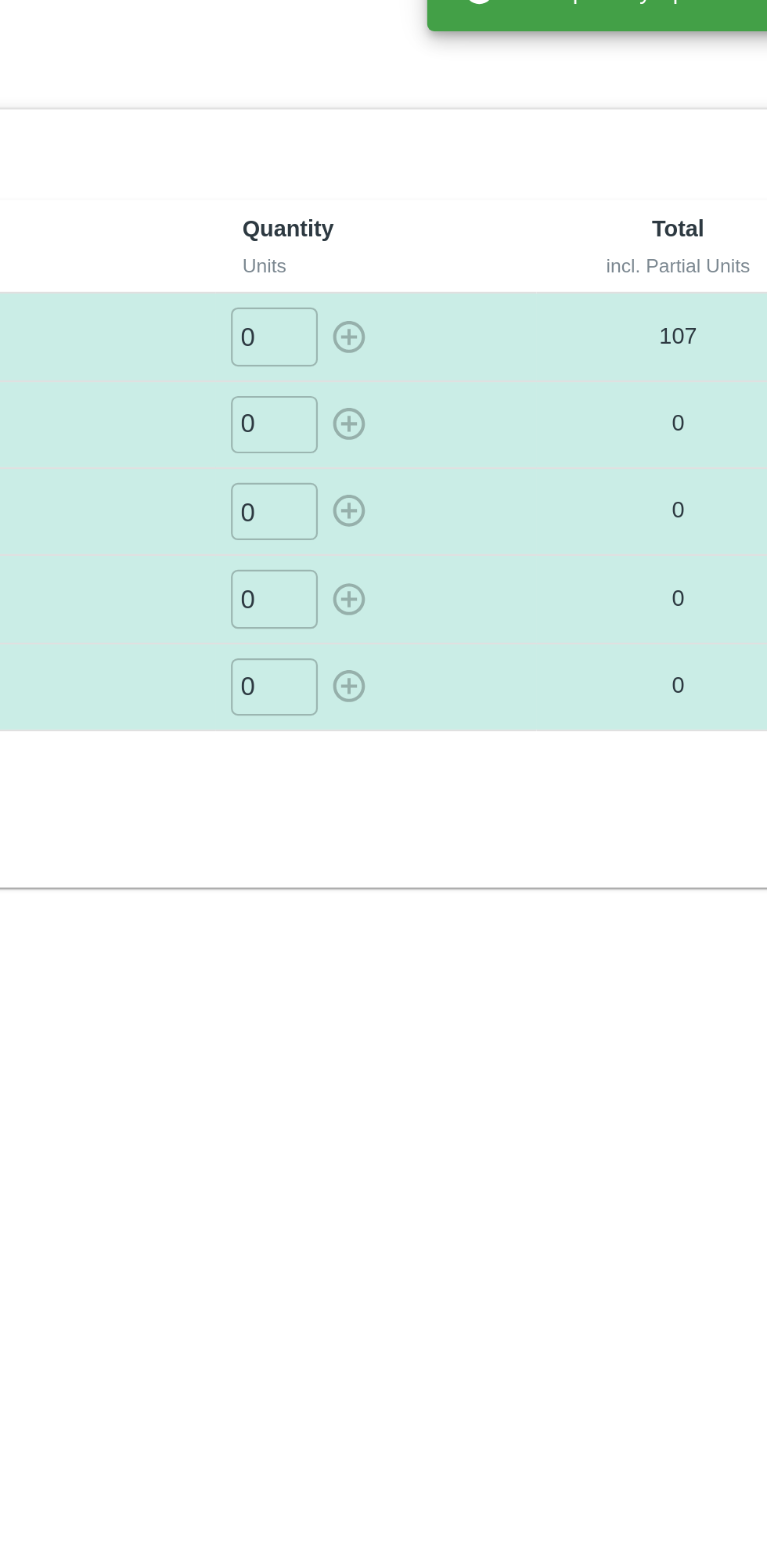
click at [456, 273] on input "0" at bounding box center [457, 270] width 39 height 26
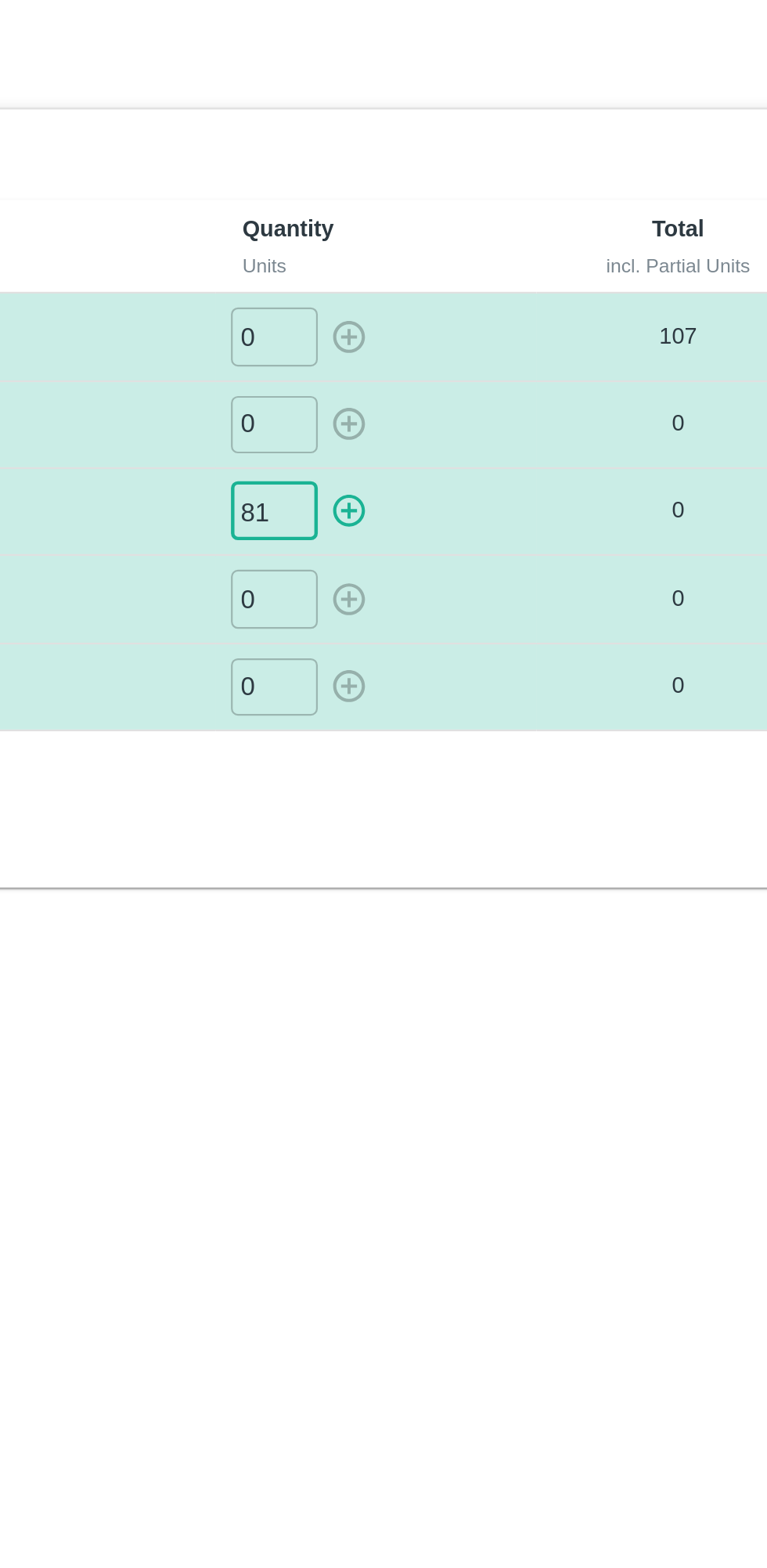
click at [499, 271] on button "button" at bounding box center [491, 270] width 25 height 26
type input "0"
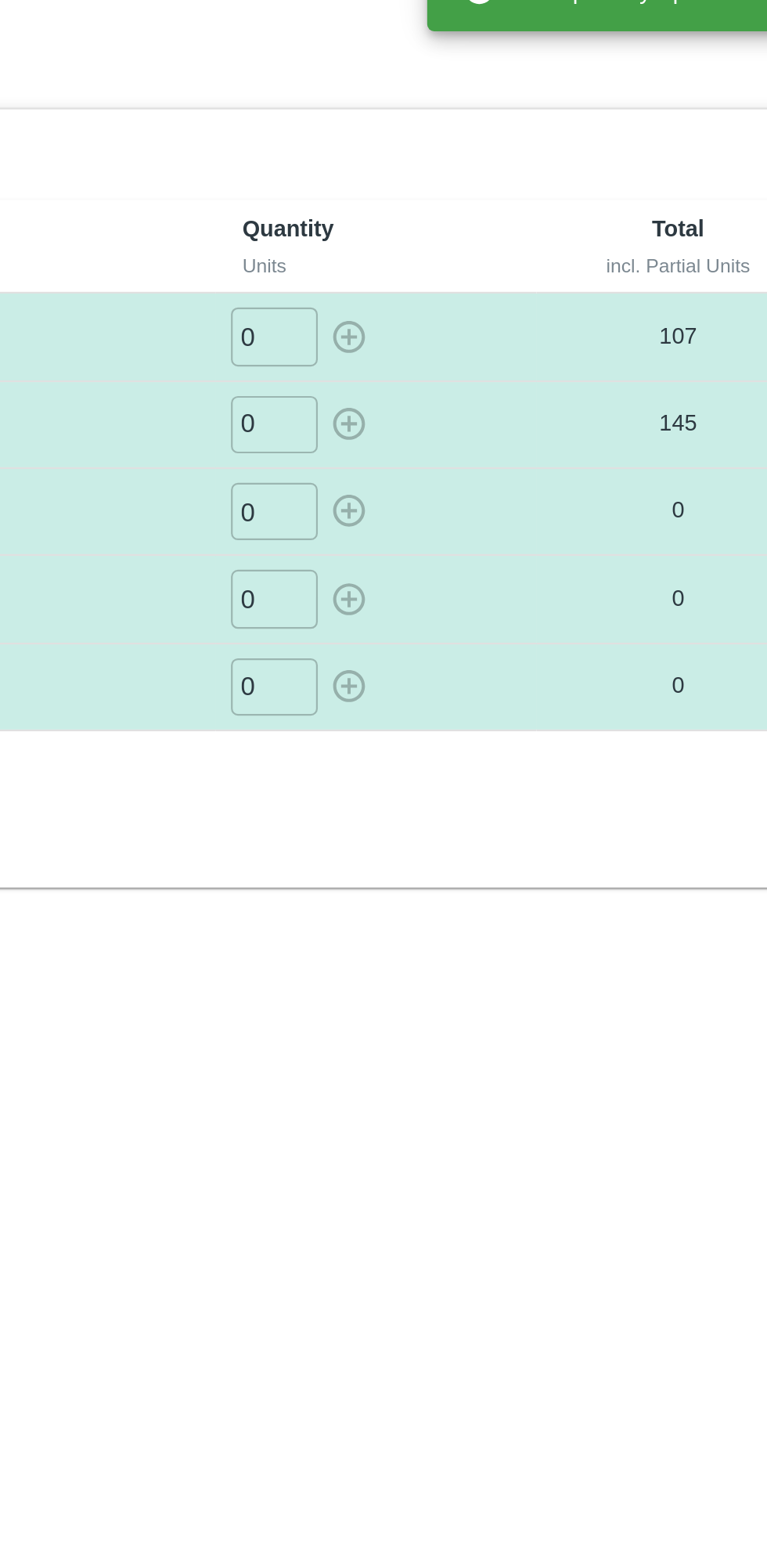
click at [461, 306] on input "0" at bounding box center [457, 309] width 39 height 26
click at [491, 309] on icon "button" at bounding box center [490, 310] width 15 height 15
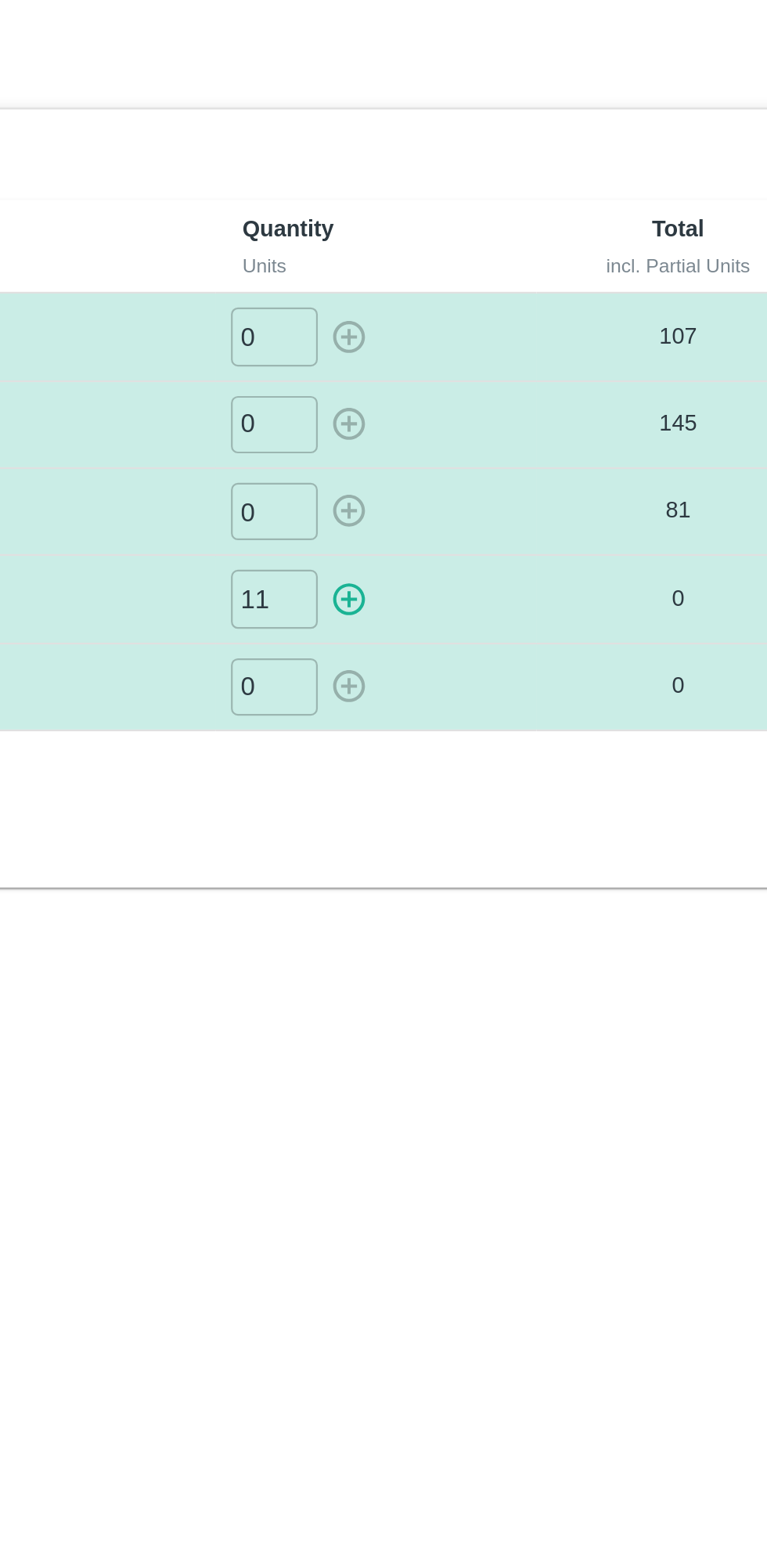
type input "0"
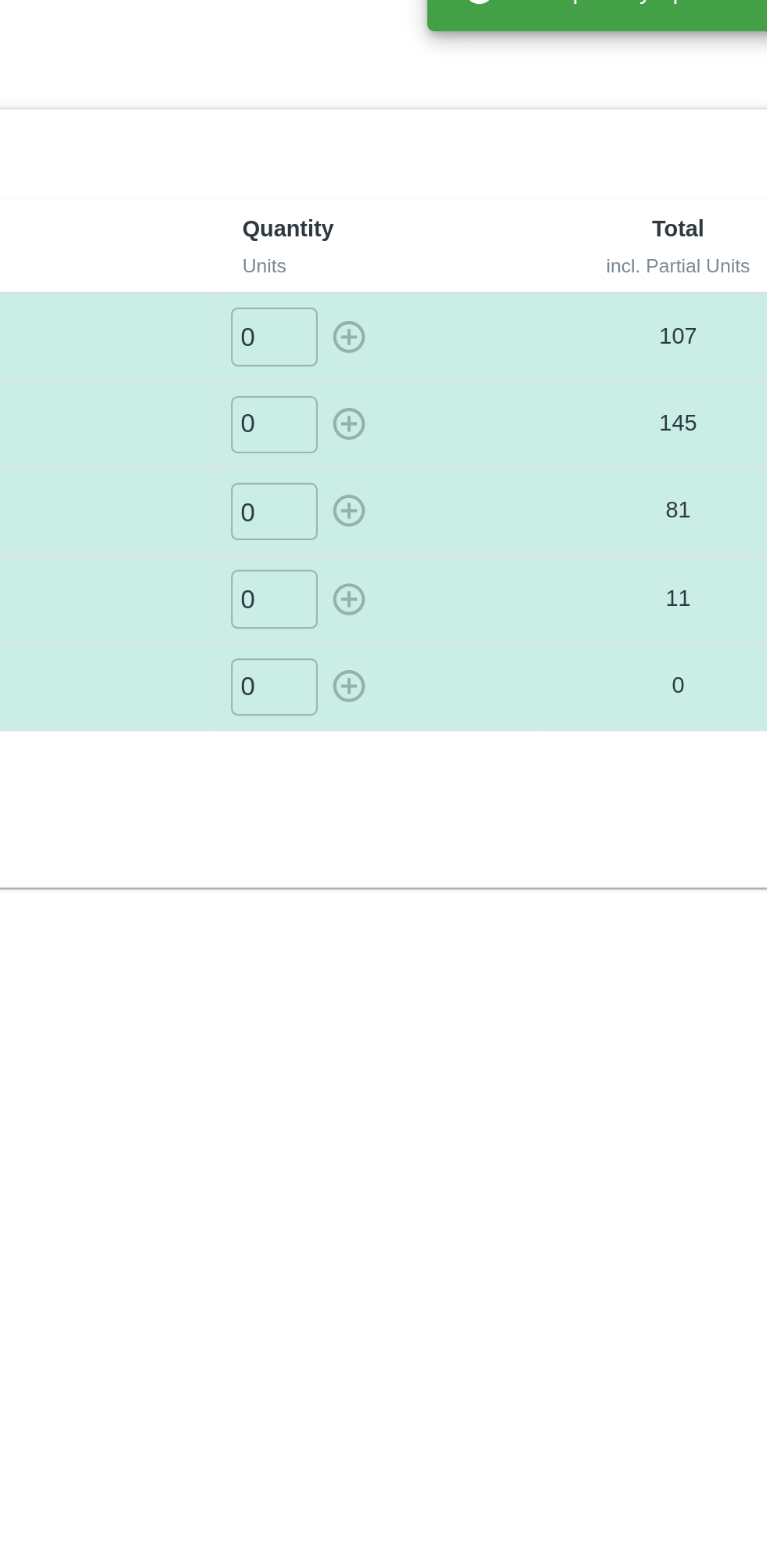
click at [450, 346] on input "0" at bounding box center [457, 349] width 39 height 26
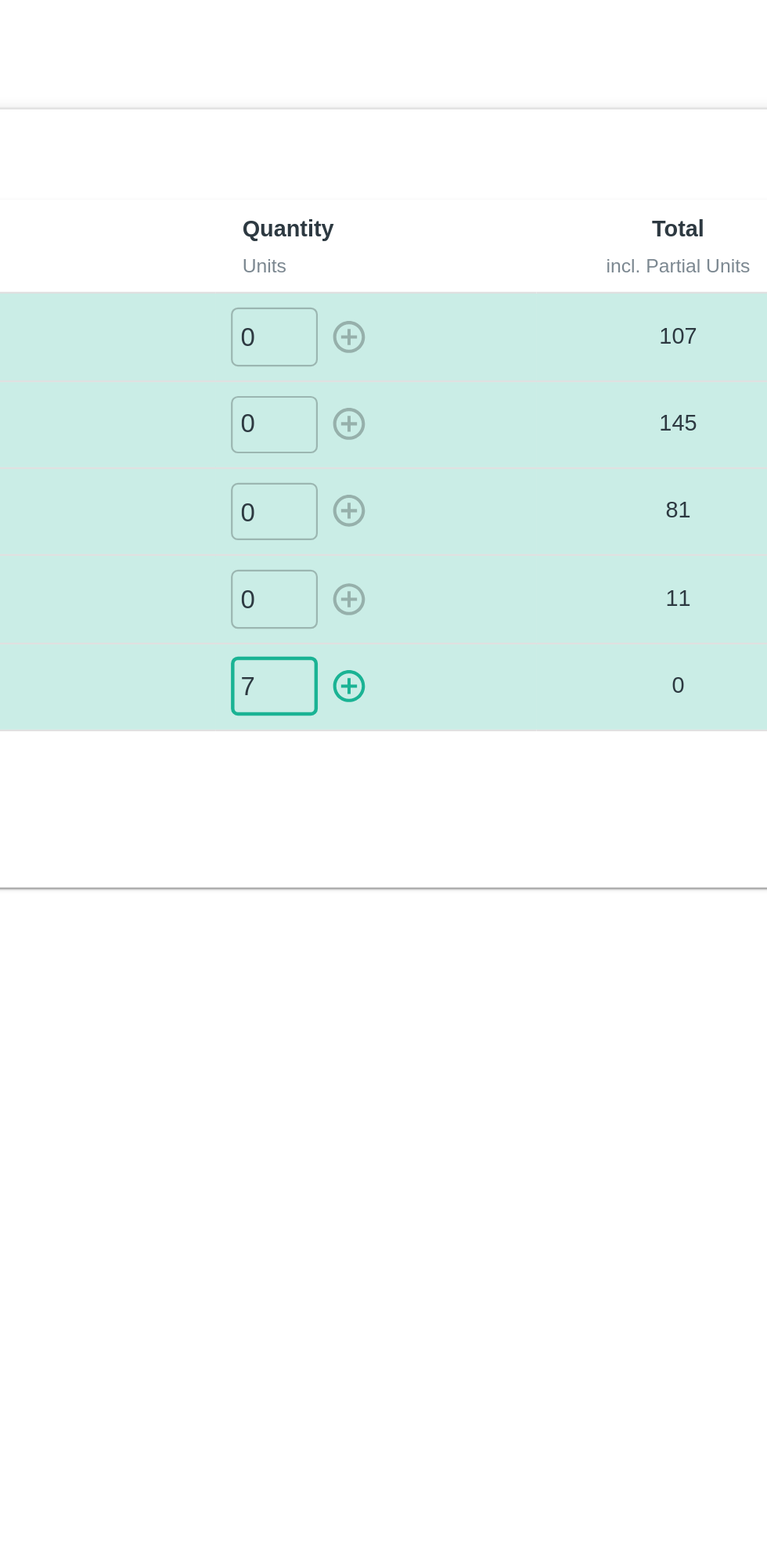
click at [497, 349] on icon "button" at bounding box center [490, 349] width 15 height 15
type input "0"
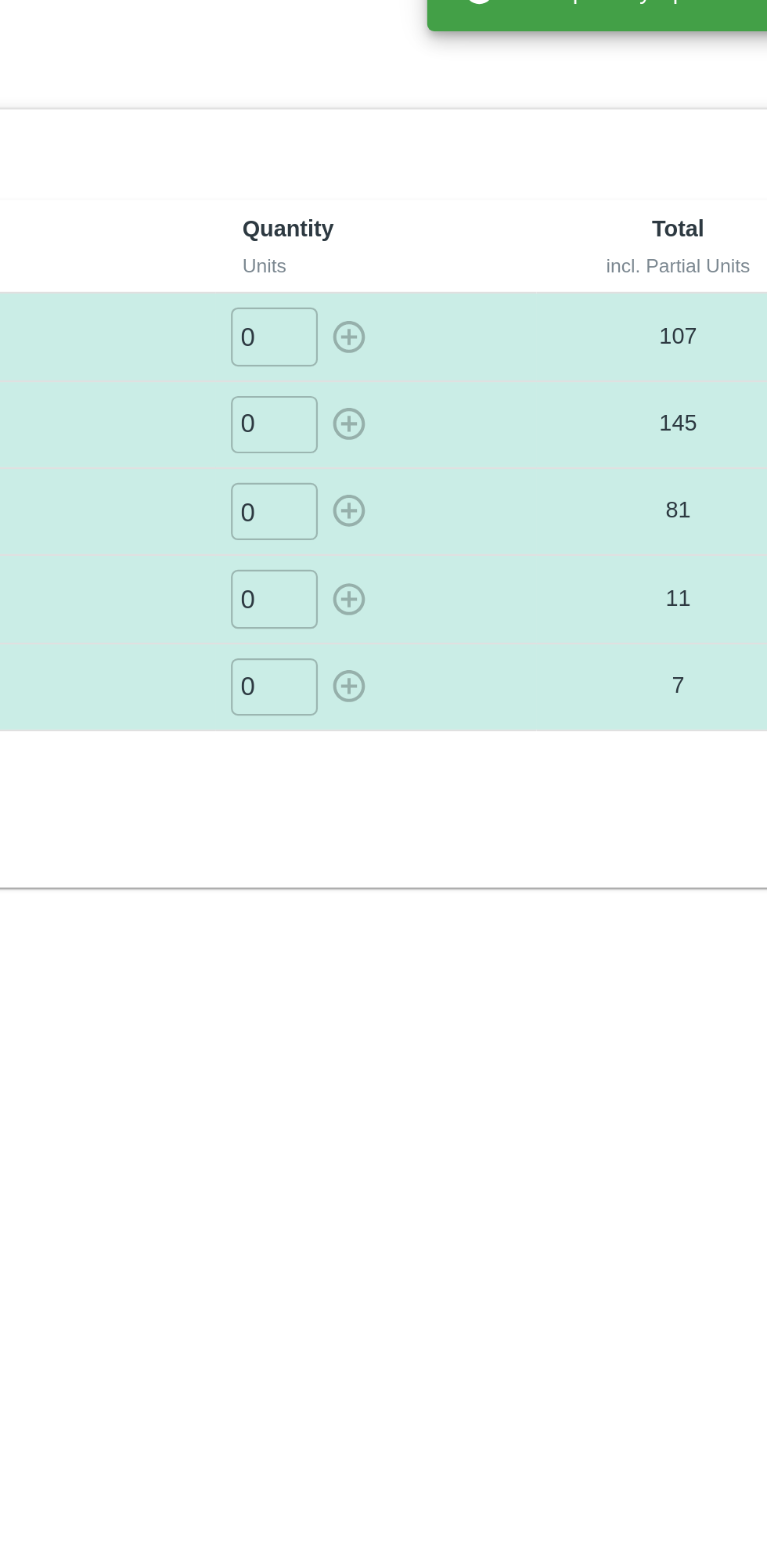
click at [565, 596] on div "SHIP/INIY/356411 Partials Lots Label Quantity Units Total incl. Partial Units P…" at bounding box center [384, 801] width 744 height 1439
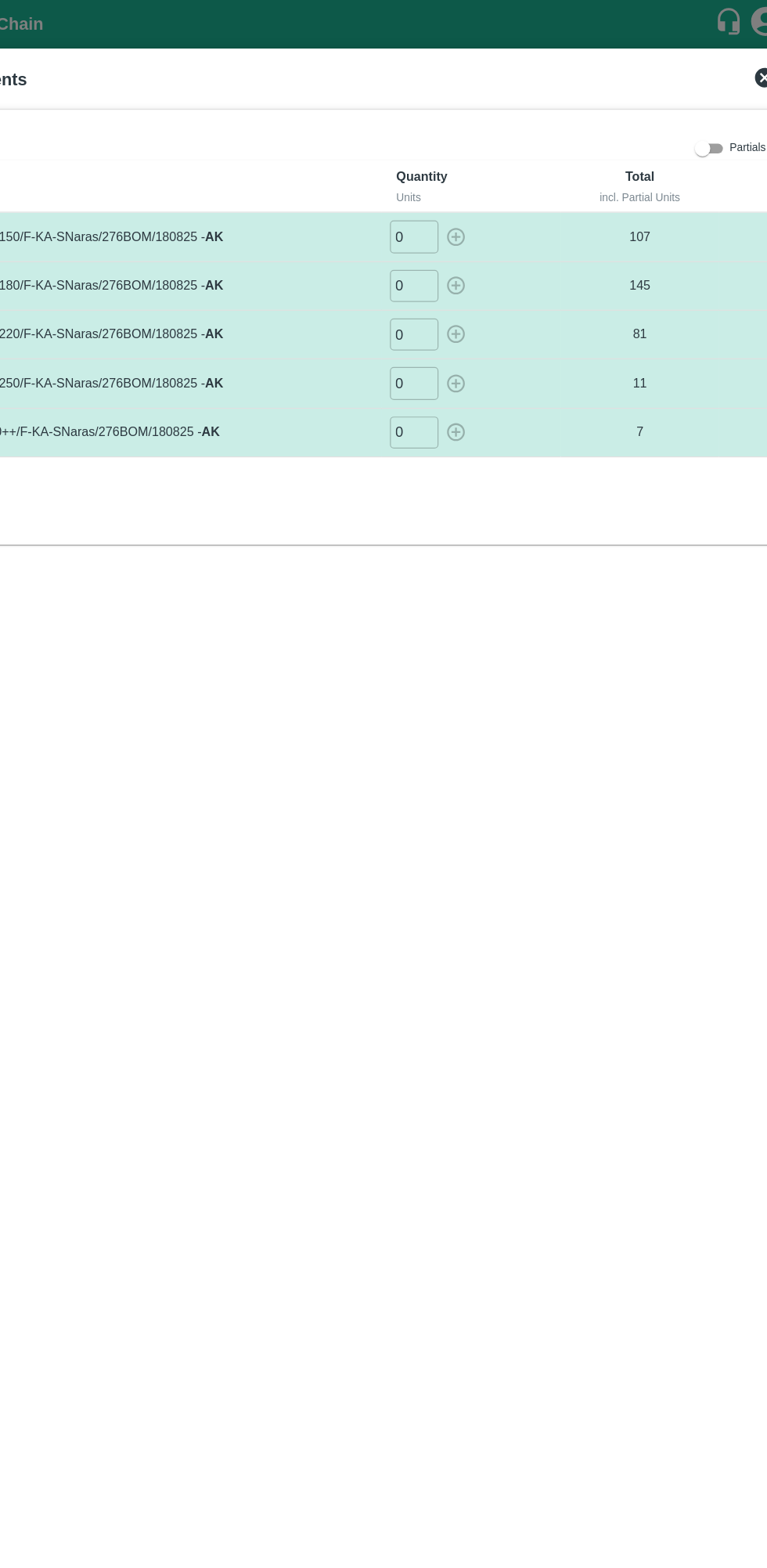
click at [710, 112] on div "Partials" at bounding box center [710, 120] width 61 height 19
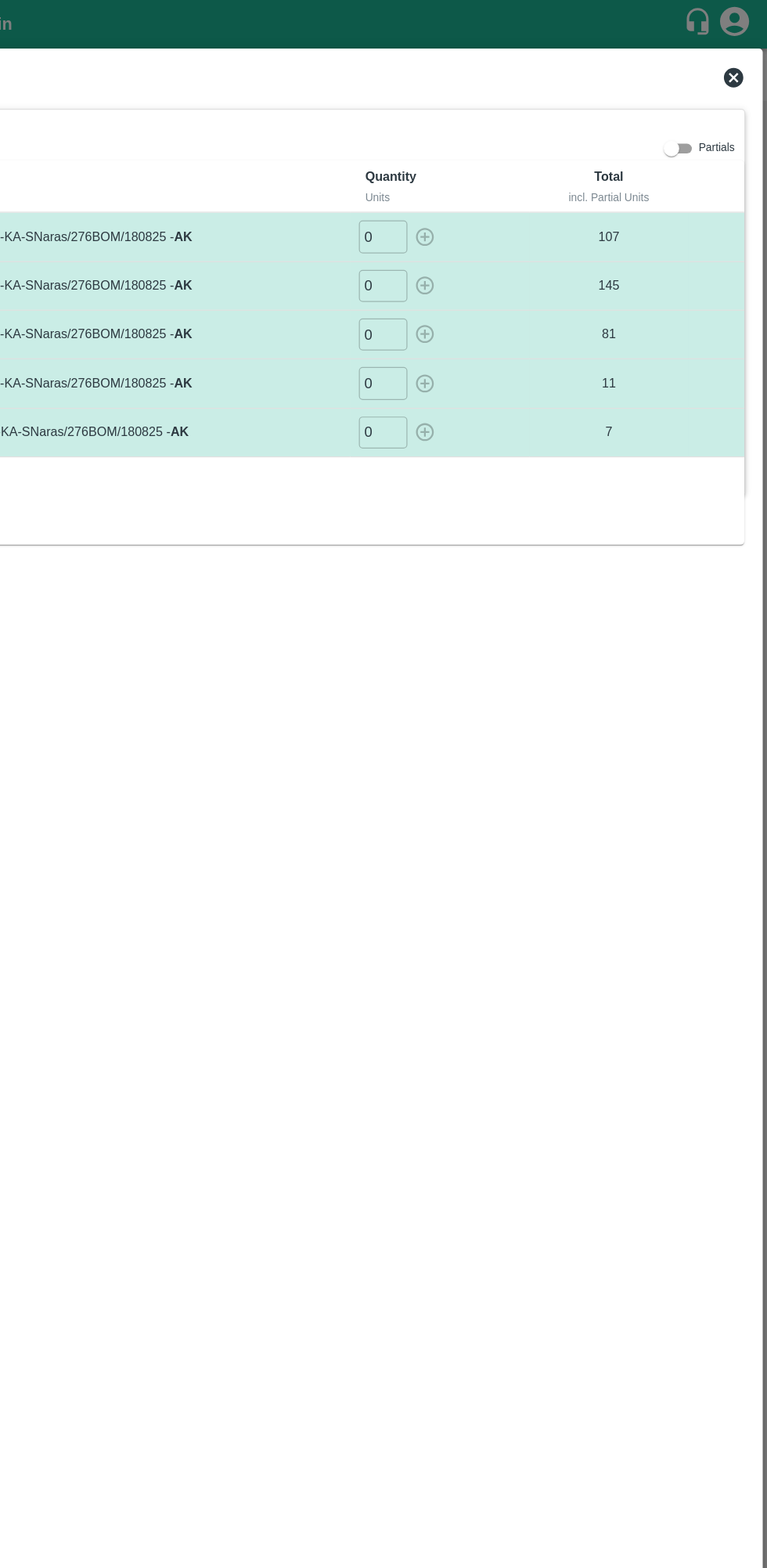
click at [747, 44] on div "Loading Shipments SHIP/INIY/356411 Partials Lots Label Quantity Units Total inc…" at bounding box center [383, 784] width 759 height 1490
click at [745, 58] on icon at bounding box center [739, 62] width 15 height 15
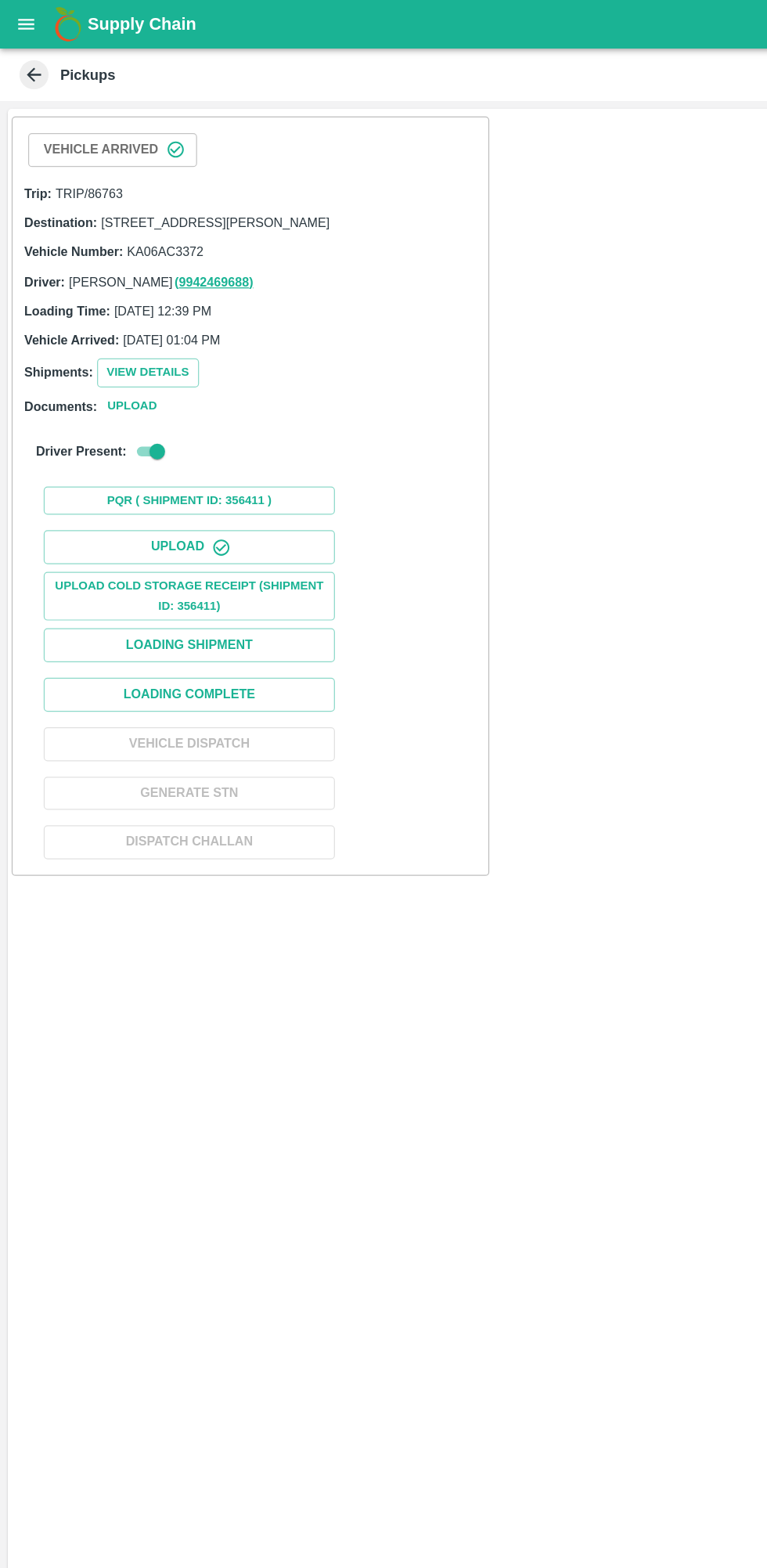
click at [110, 311] on button "View Details" at bounding box center [120, 300] width 82 height 23
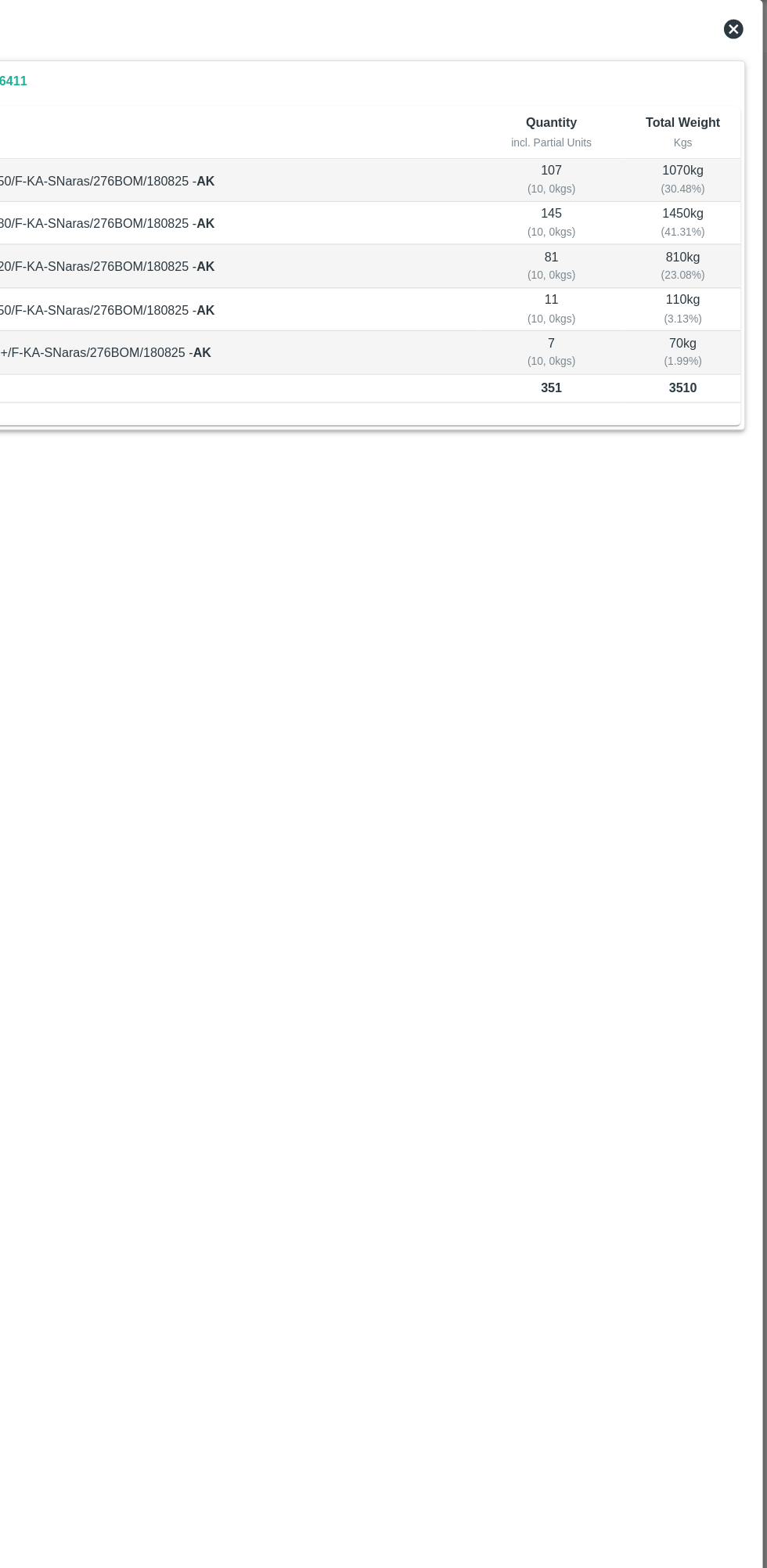
click at [745, 60] on icon at bounding box center [739, 62] width 15 height 15
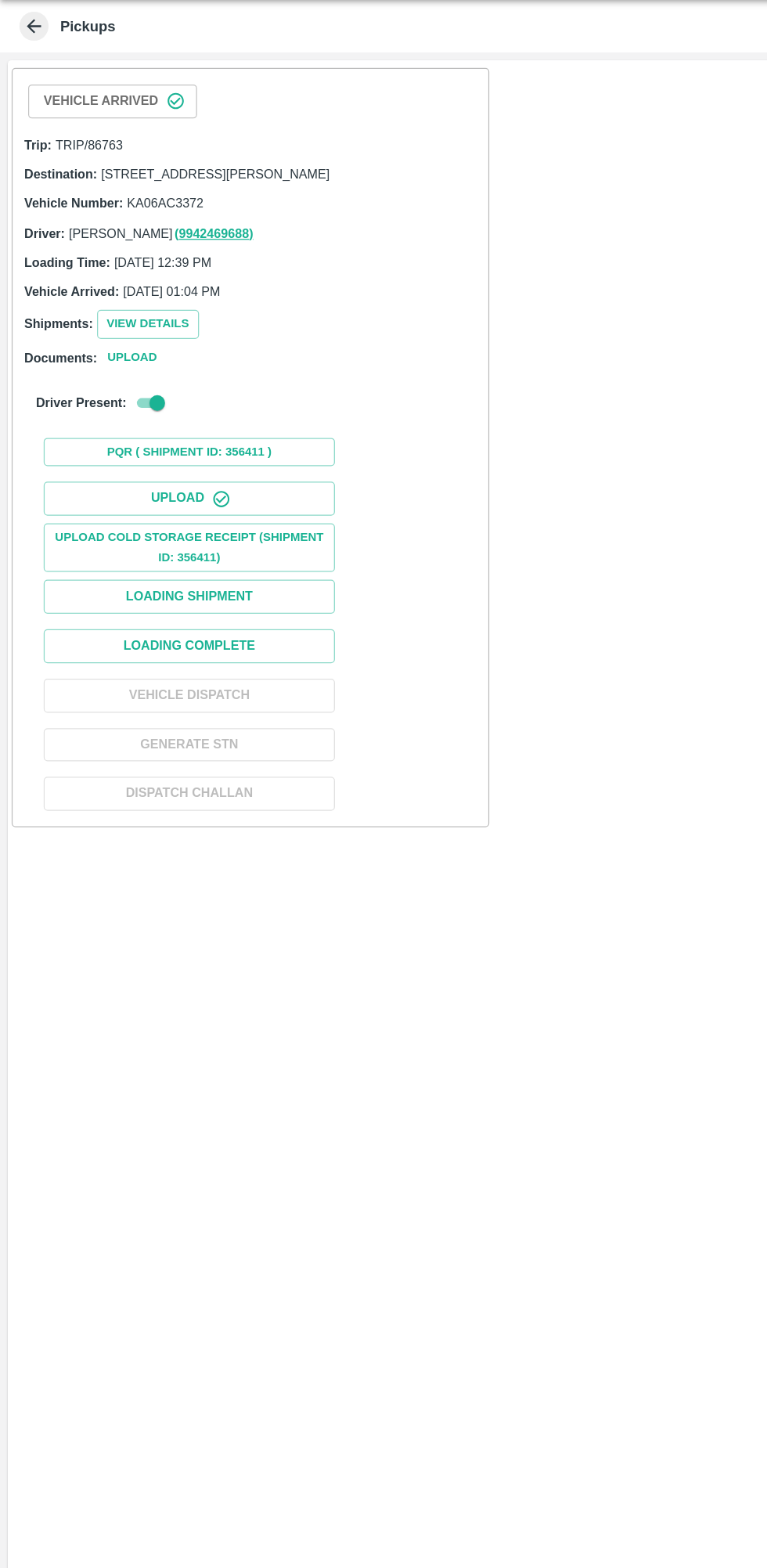
click at [99, 572] on button "Loading Complete" at bounding box center [153, 560] width 234 height 27
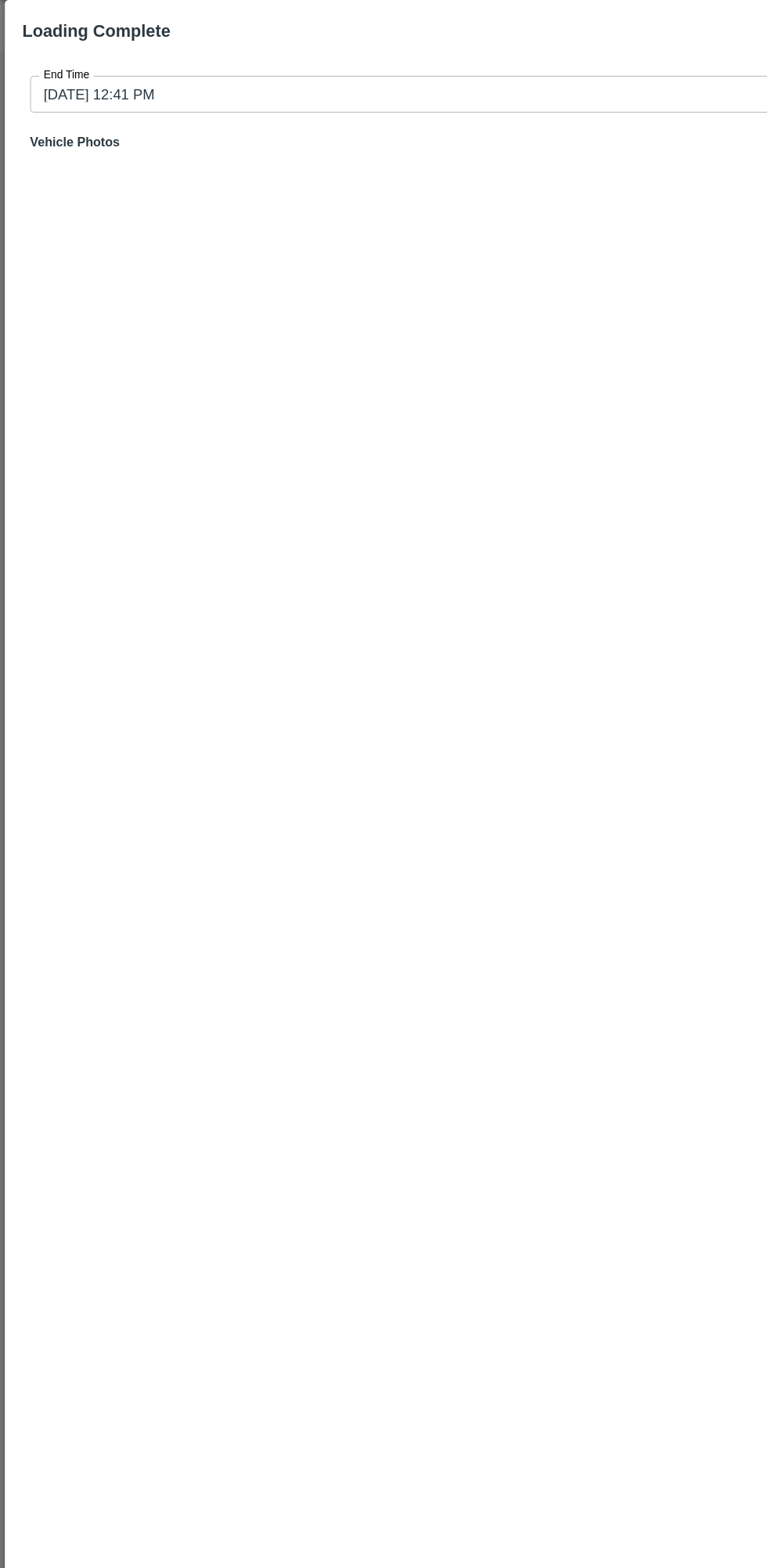
click at [106, 113] on input "[DATE] 12:41 PM" at bounding box center [377, 115] width 707 height 30
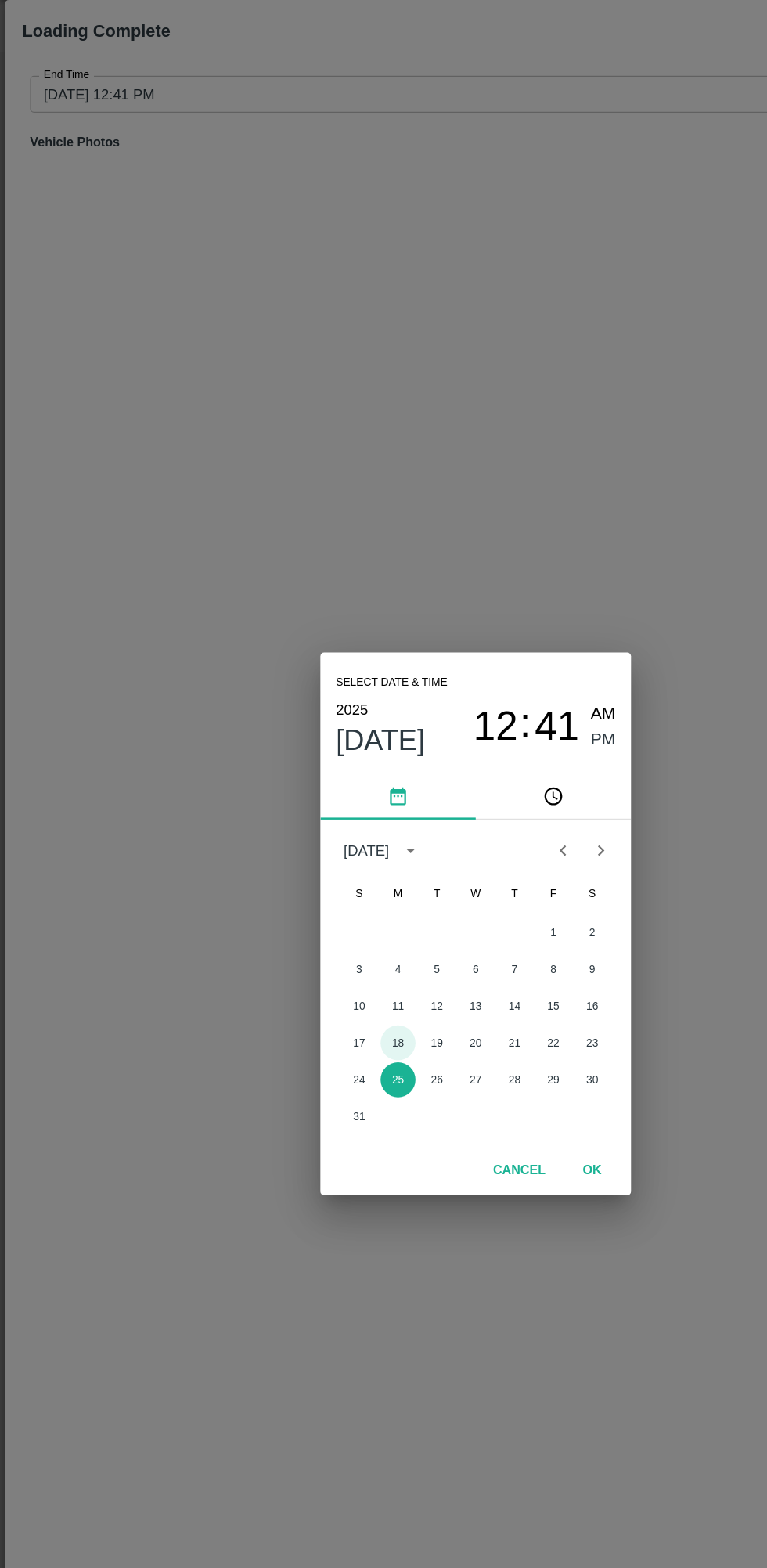
click at [321, 880] on button "18" at bounding box center [321, 880] width 28 height 28
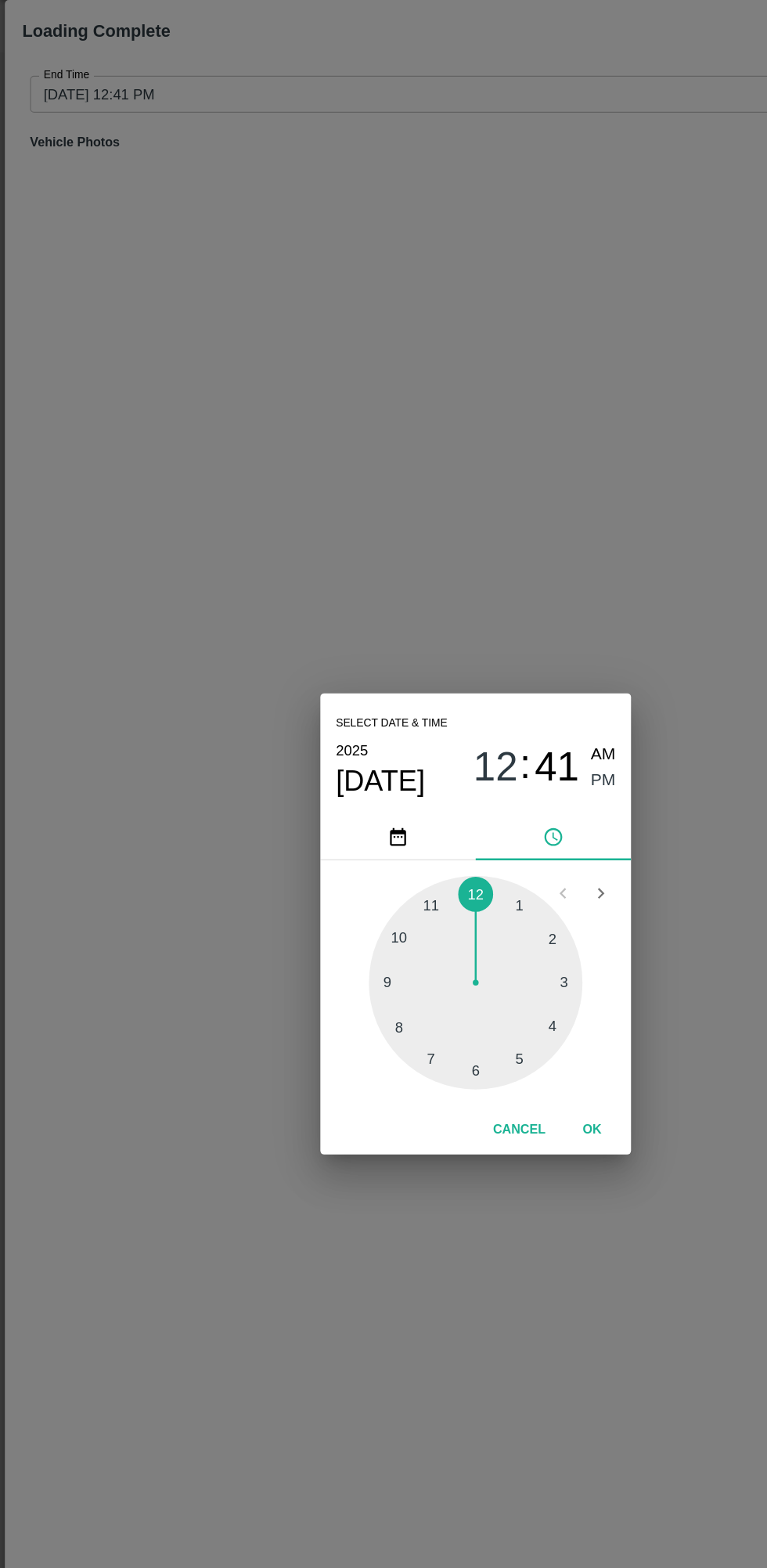
click at [451, 859] on div at bounding box center [383, 831] width 172 height 172
click at [484, 674] on span "PM" at bounding box center [487, 669] width 20 height 21
click at [499, 940] on button "OK" at bounding box center [478, 950] width 50 height 27
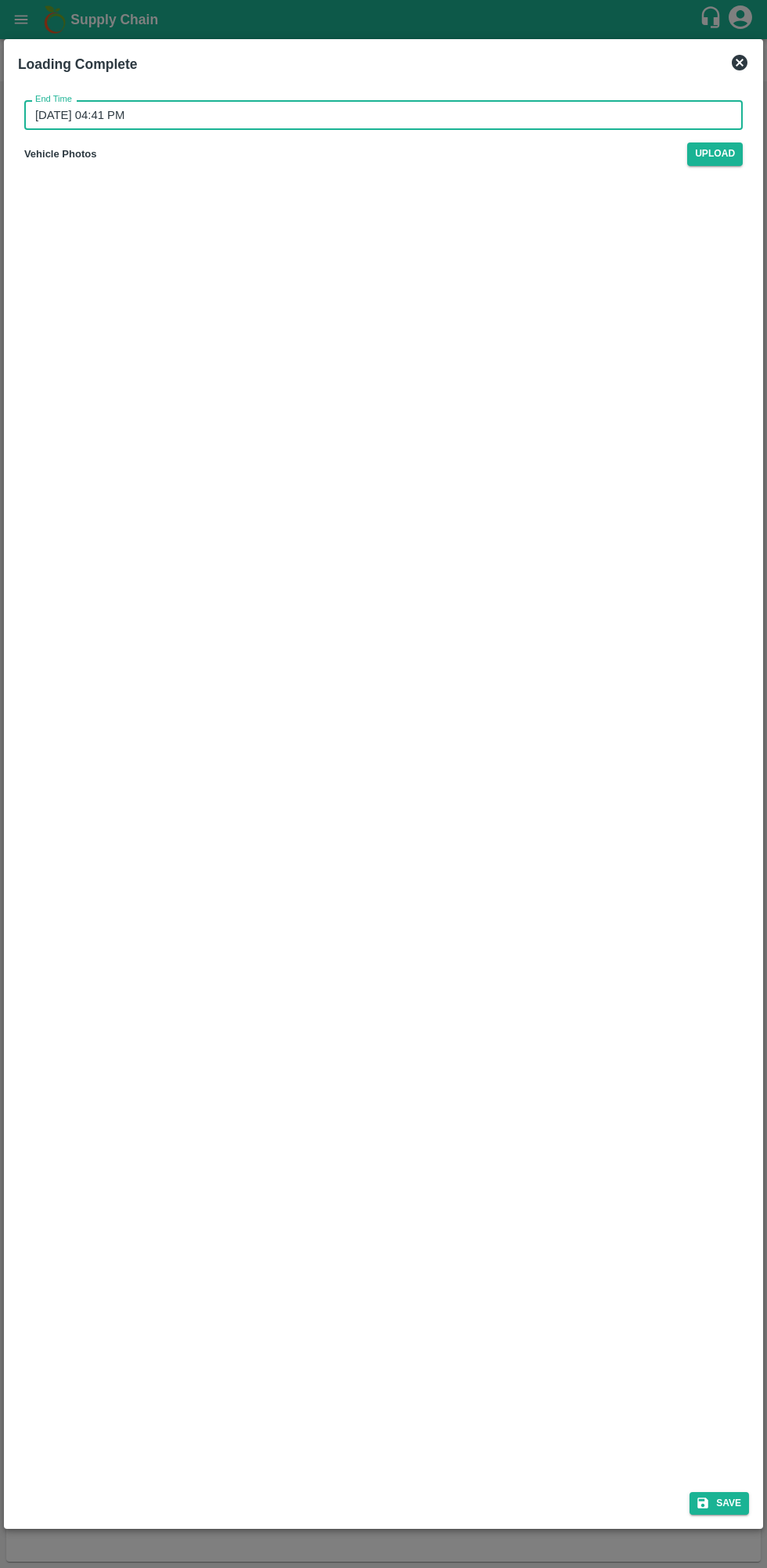
click at [703, 1528] on div "Loading Complete End Time [DATE] 04:41 PM End Time Vehicle Photos Upload Save" at bounding box center [383, 784] width 759 height 1490
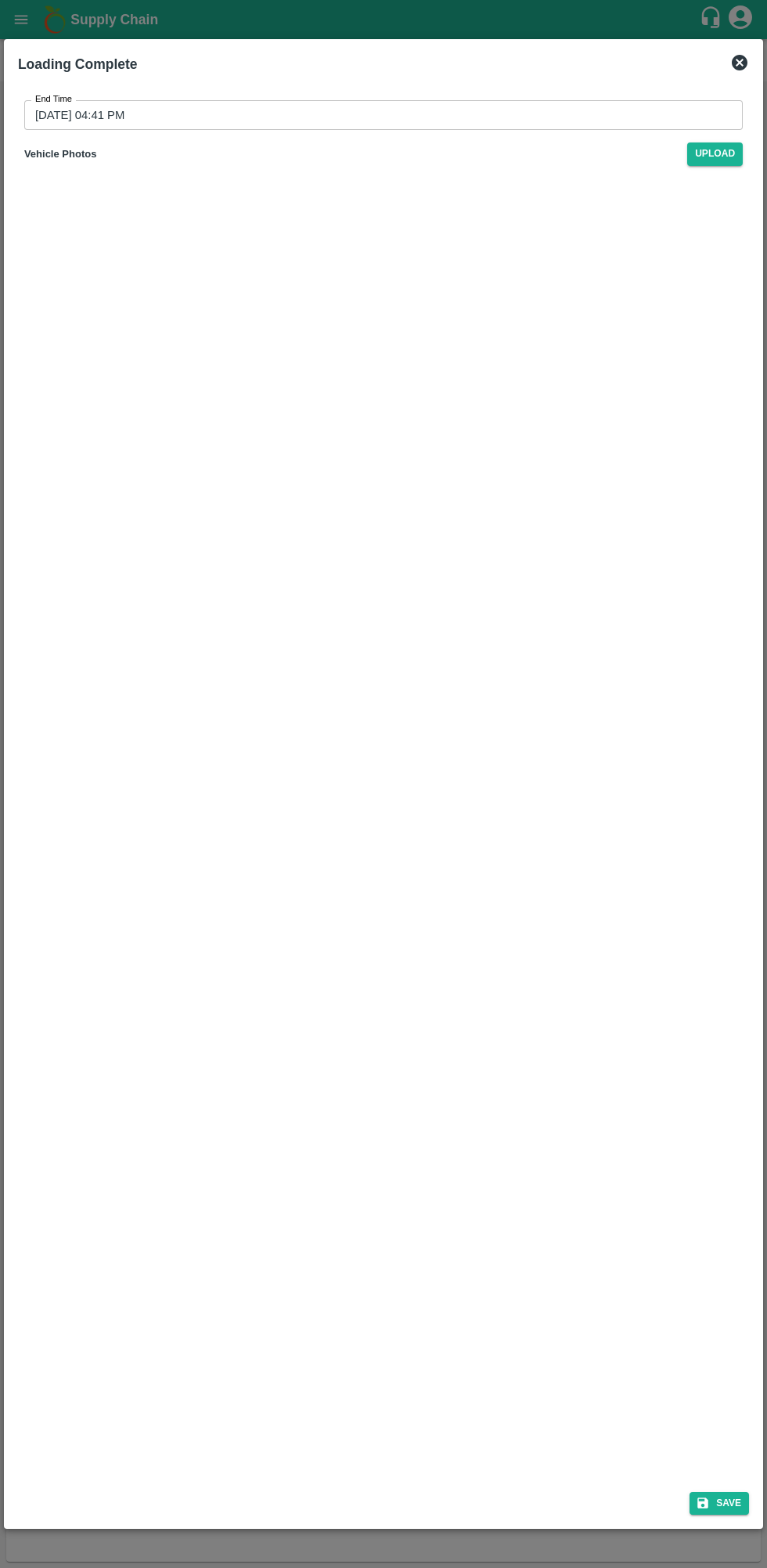
click at [708, 1502] on icon "submit" at bounding box center [703, 1504] width 11 height 11
type input "[DATE] 12:41 PM"
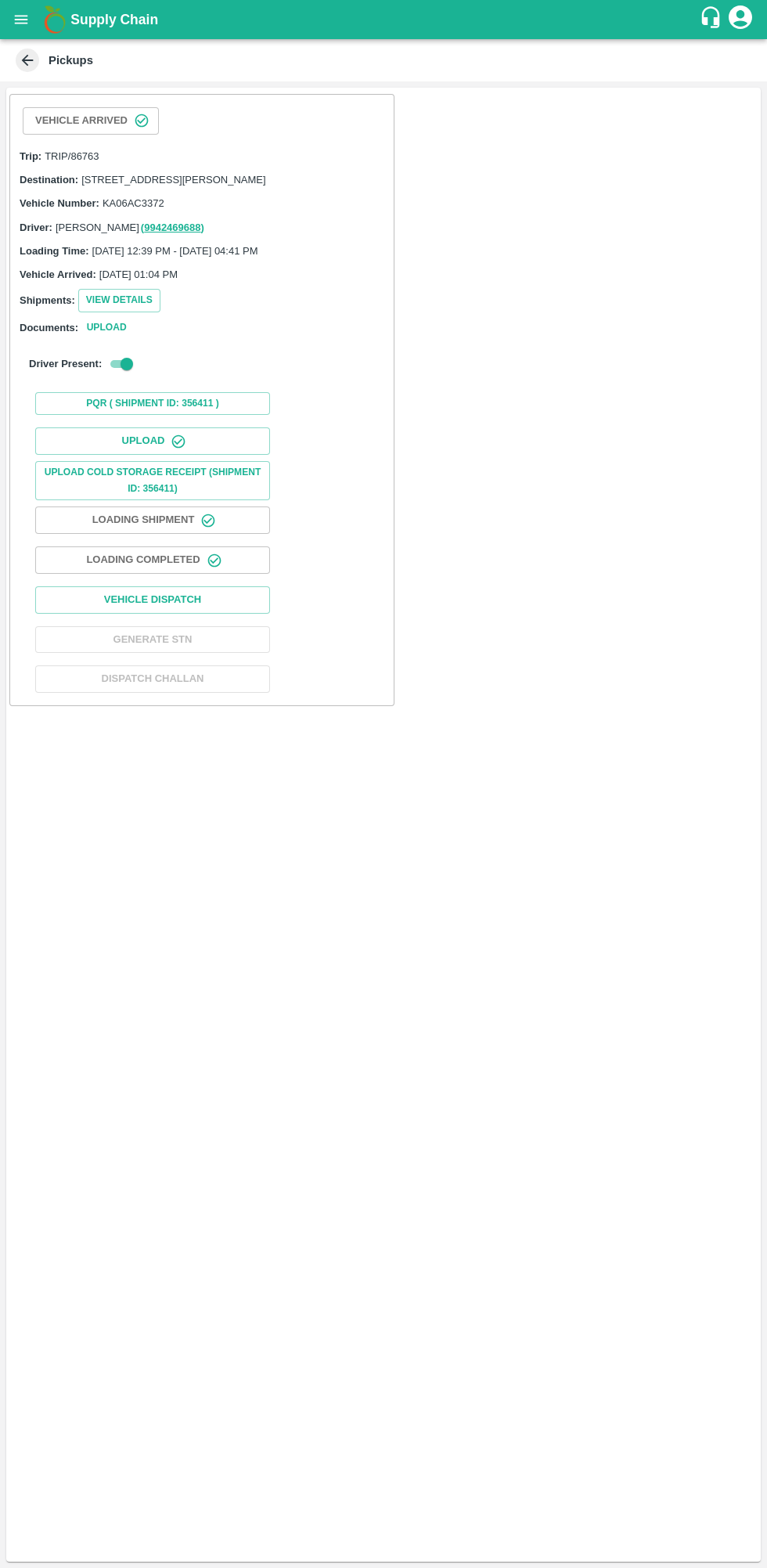
click at [75, 605] on button "Vehicle Dispatch" at bounding box center [153, 600] width 234 height 27
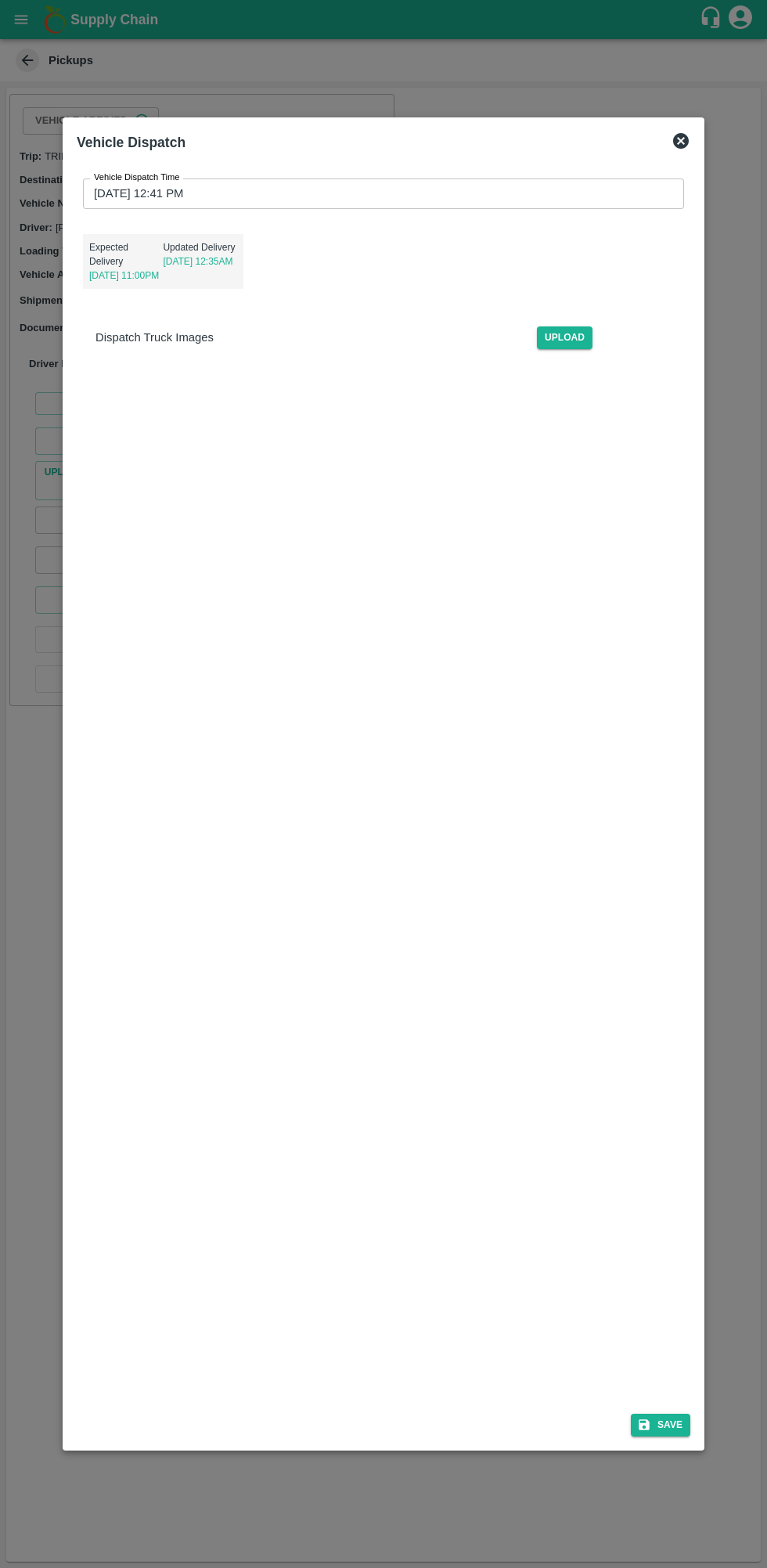
click at [125, 175] on label "Vehicle Dispatch Time" at bounding box center [137, 177] width 86 height 12
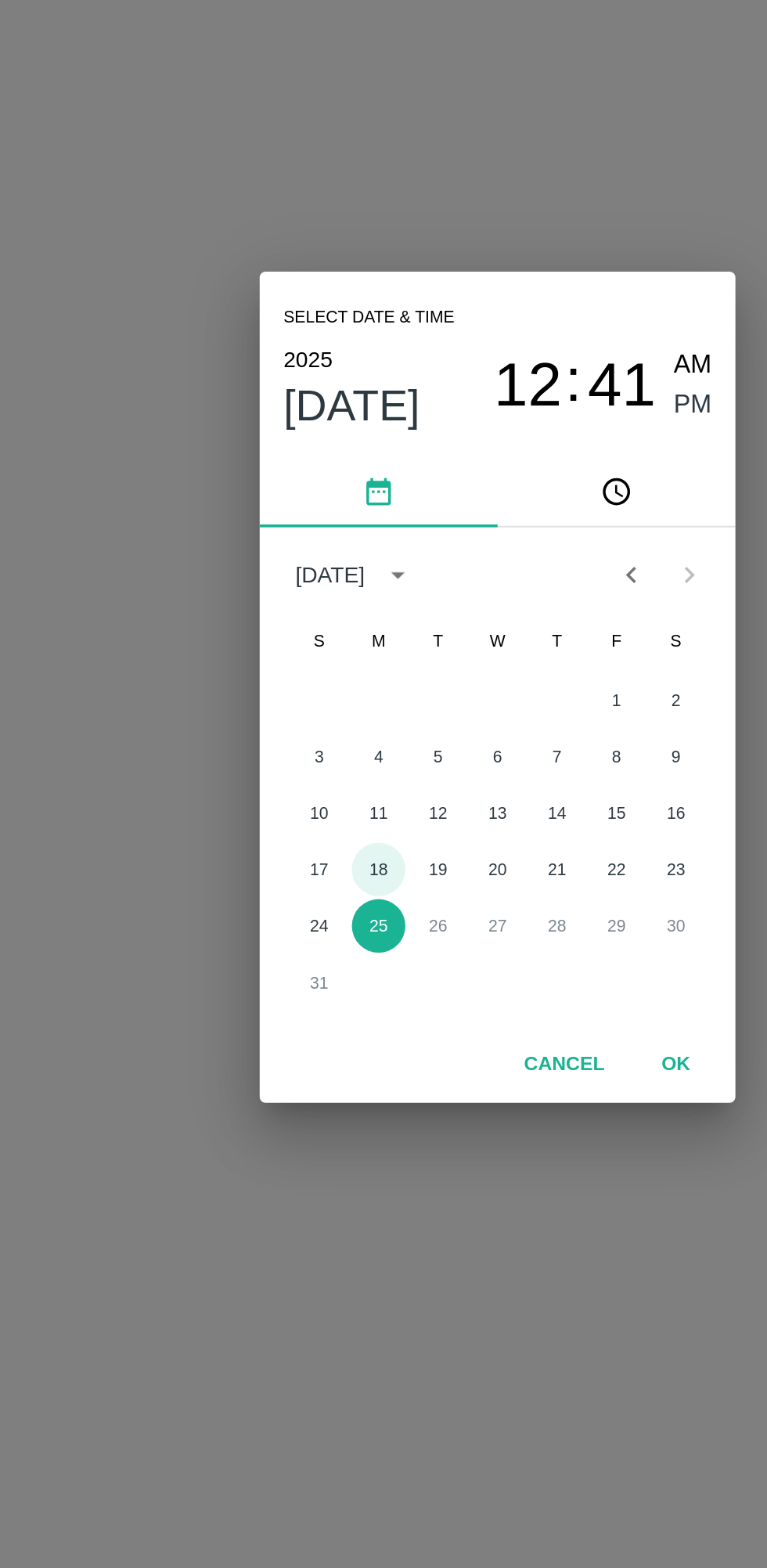
click at [322, 881] on button "18" at bounding box center [321, 880] width 28 height 28
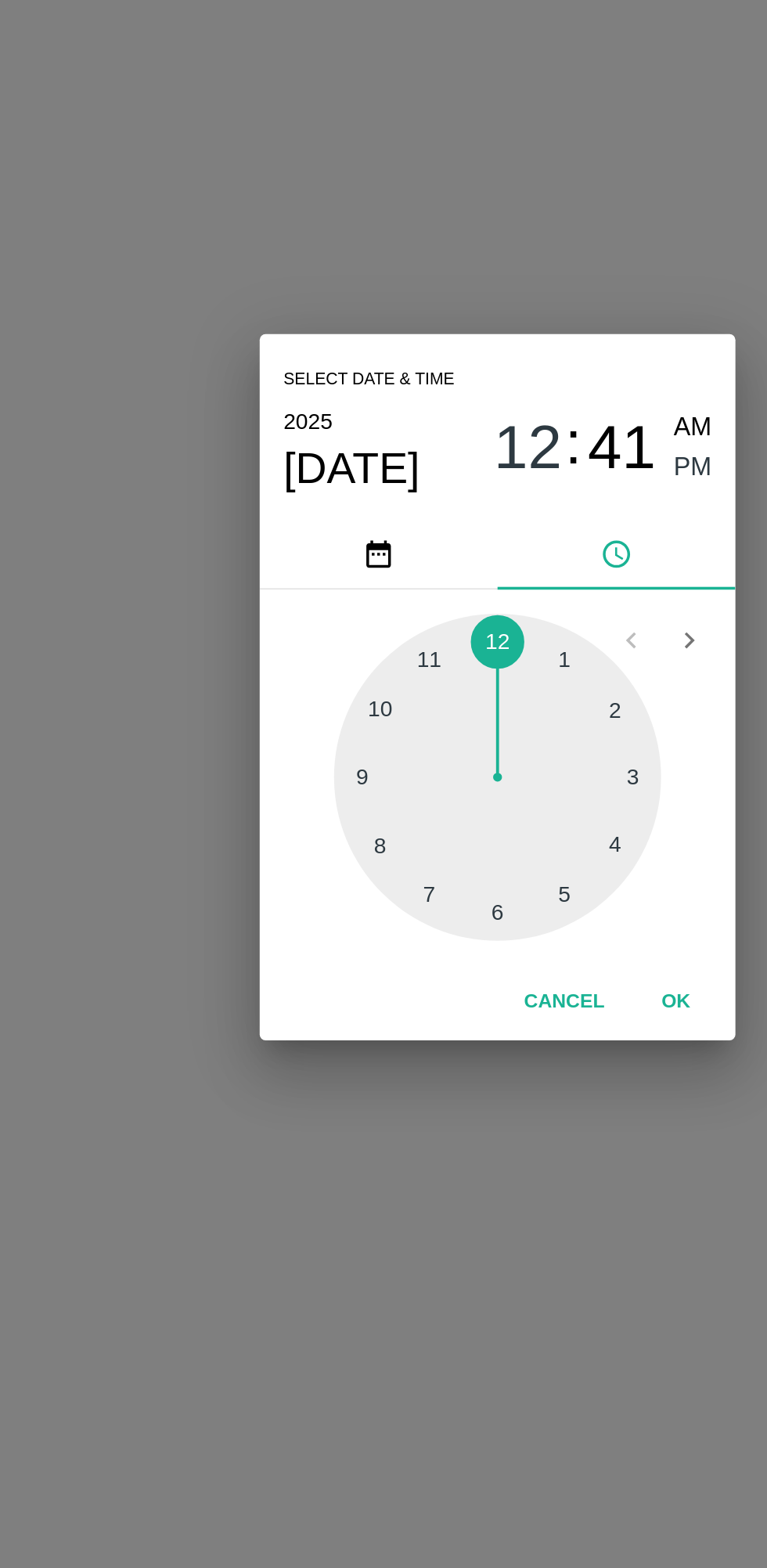
click at [438, 869] on div at bounding box center [383, 831] width 172 height 172
type input "[DATE] 04:41 PM"
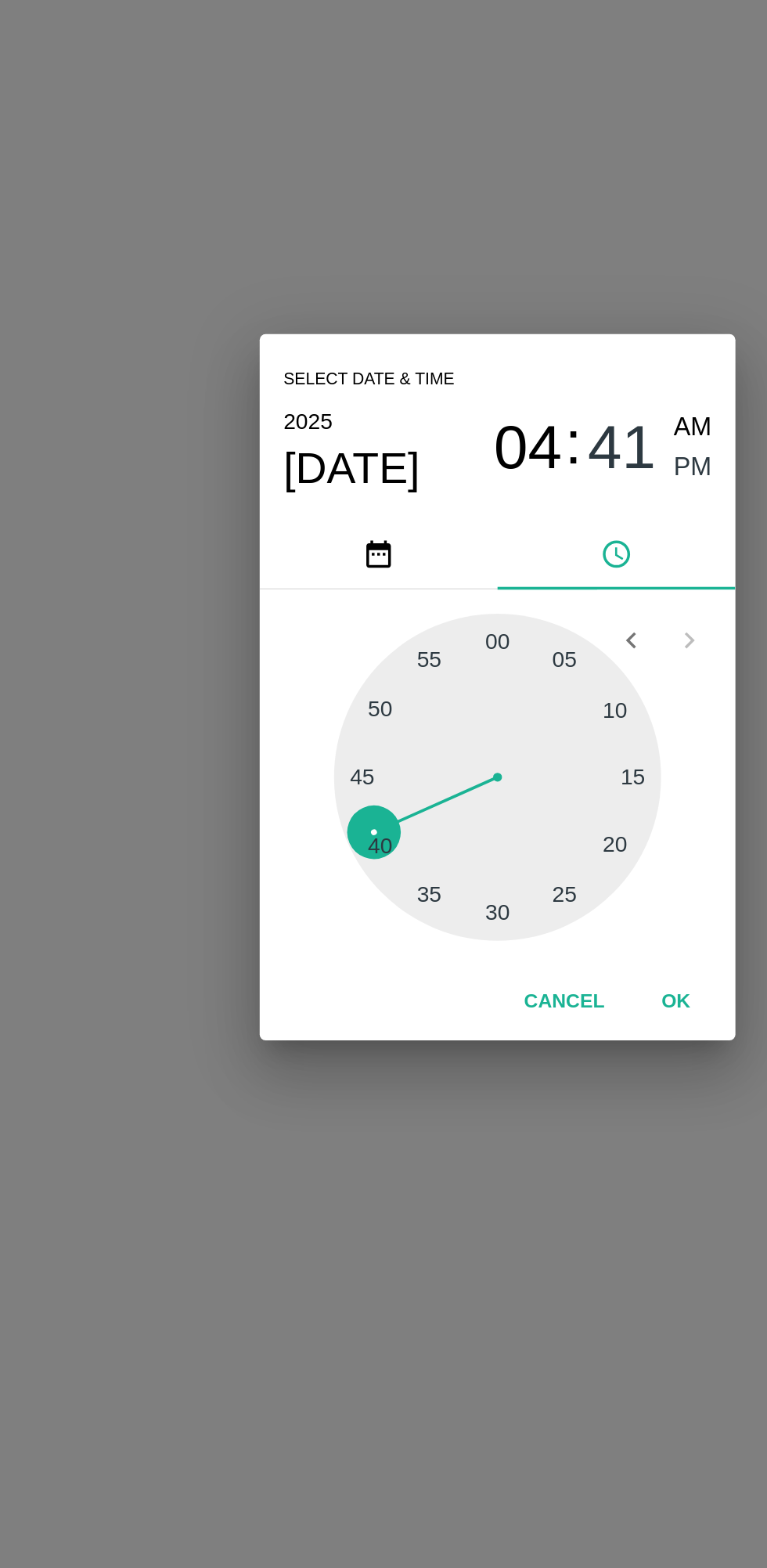
click at [479, 675] on span "PM" at bounding box center [487, 669] width 20 height 21
click at [480, 956] on button "OK" at bounding box center [478, 950] width 50 height 27
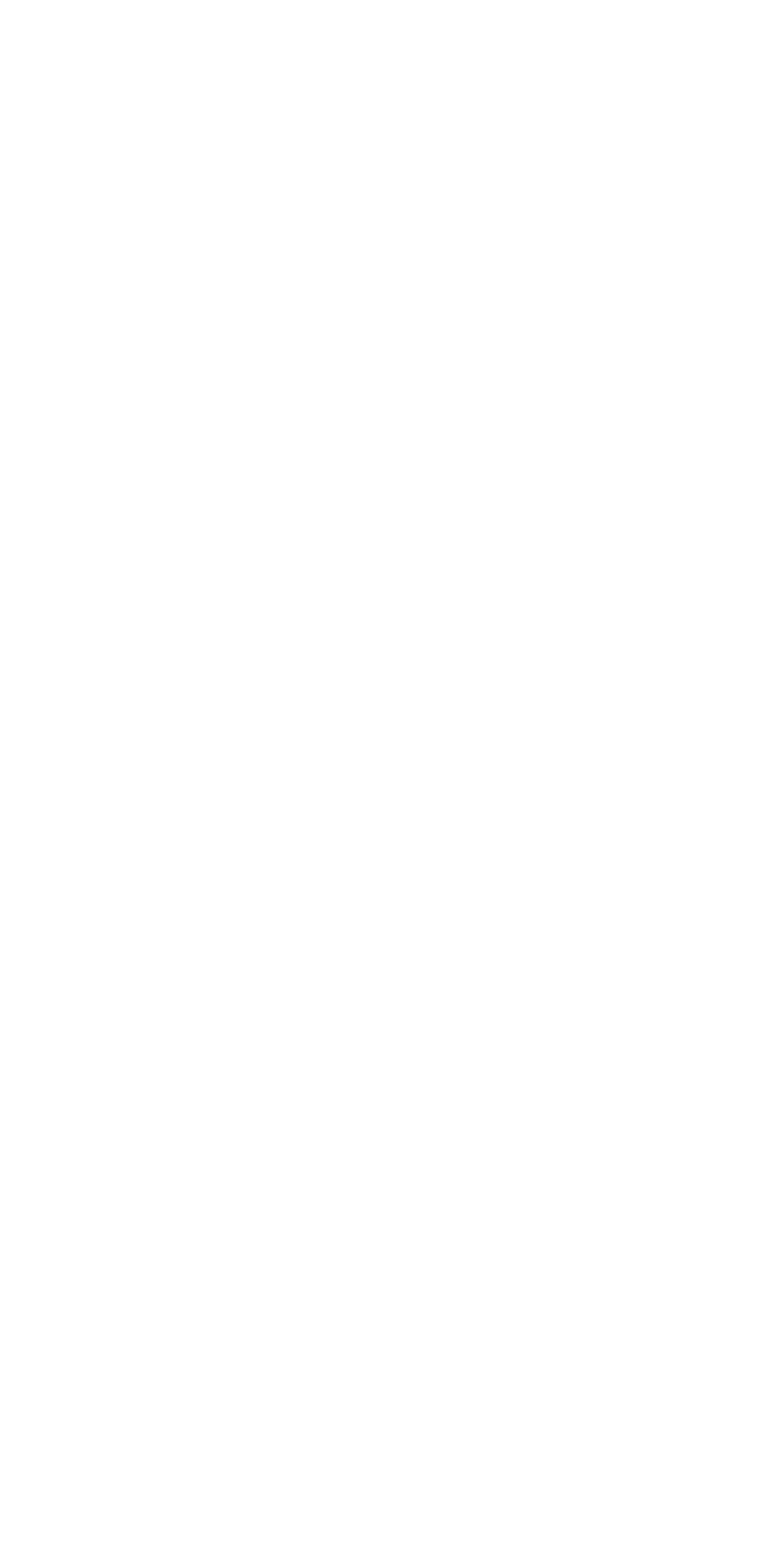
scroll to position [2, 0]
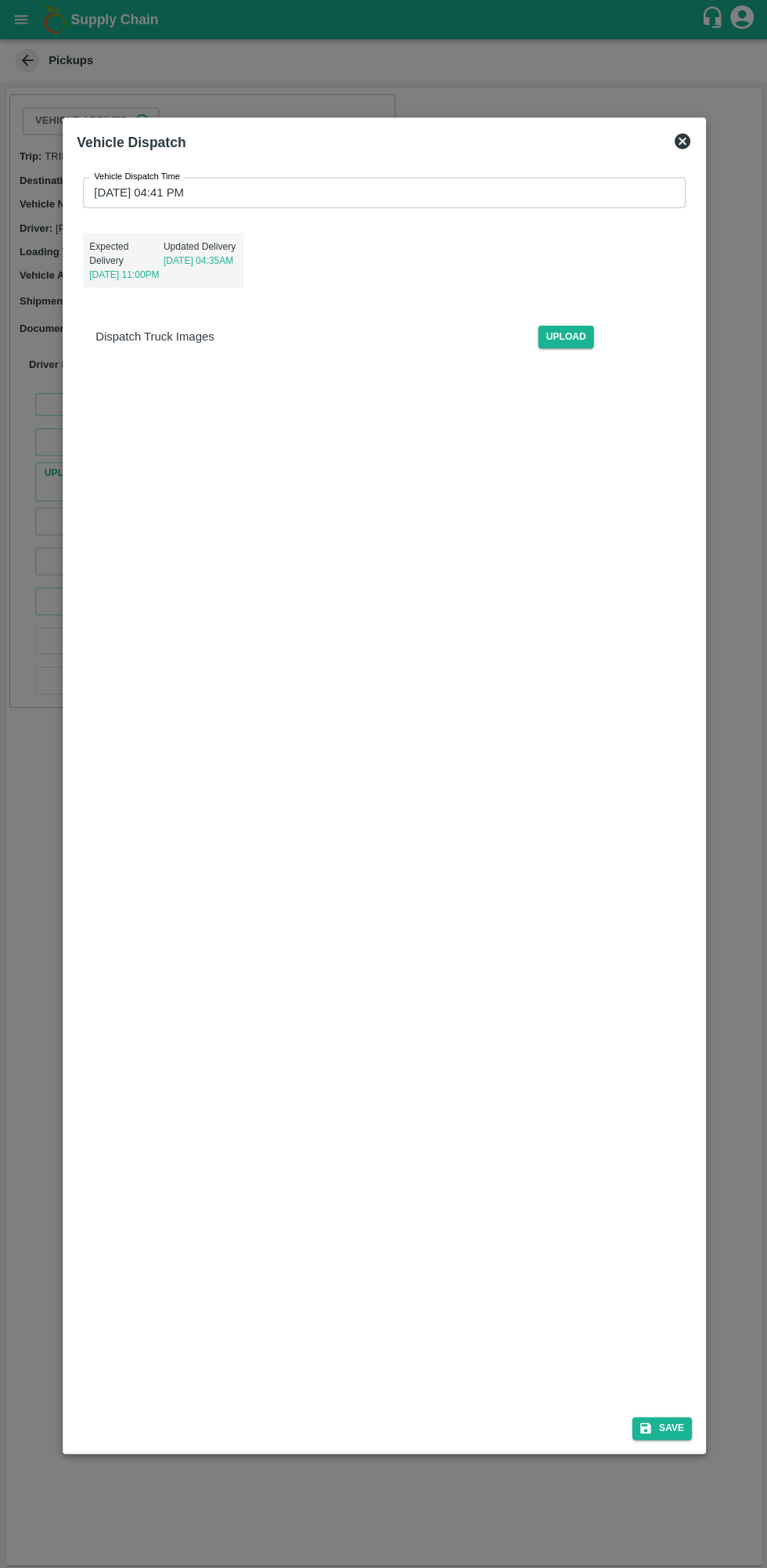
click at [665, 1421] on button "Save" at bounding box center [660, 1425] width 60 height 23
